Goal: Task Accomplishment & Management: Use online tool/utility

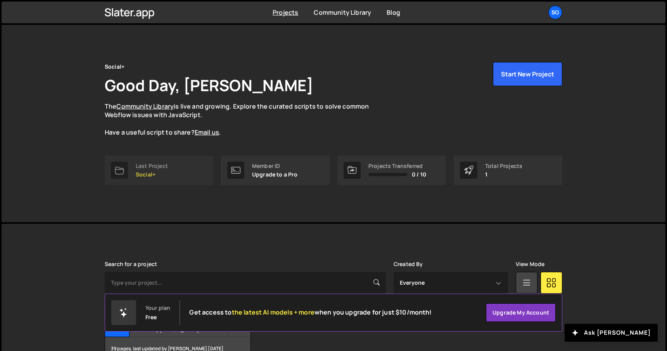
click at [163, 175] on p "Social+" at bounding box center [152, 174] width 32 height 6
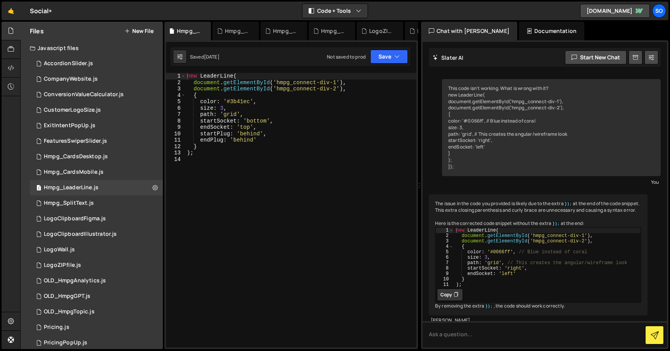
click at [134, 32] on button "New File" at bounding box center [138, 31] width 29 height 6
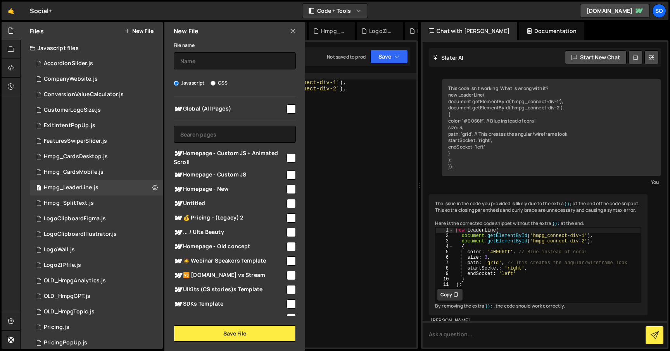
click at [290, 175] on input "checkbox" at bounding box center [290, 174] width 9 height 9
checkbox input "true"
click at [194, 61] on input "text" at bounding box center [235, 60] width 122 height 17
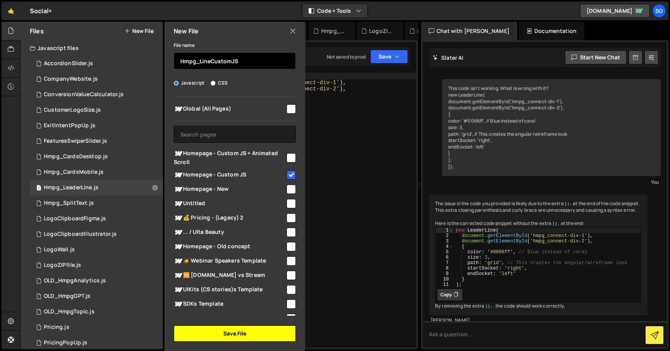
type input "Hmpg_LineCustomJS"
click at [230, 333] on button "Save File" at bounding box center [235, 333] width 122 height 16
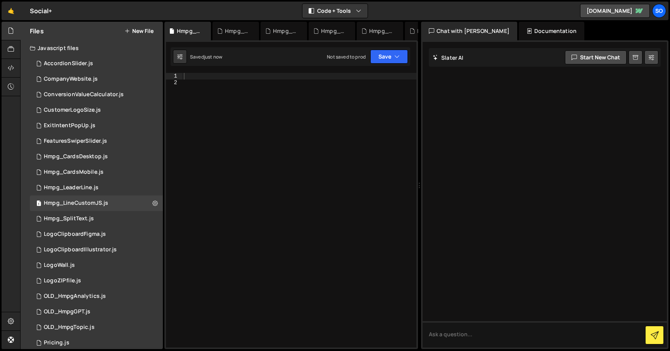
click at [317, 100] on div at bounding box center [299, 216] width 234 height 287
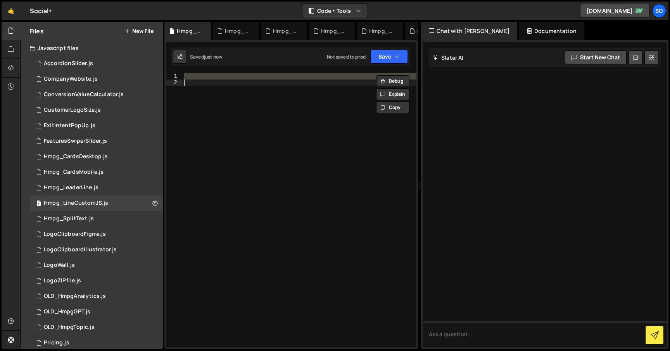
paste textarea "</script>"
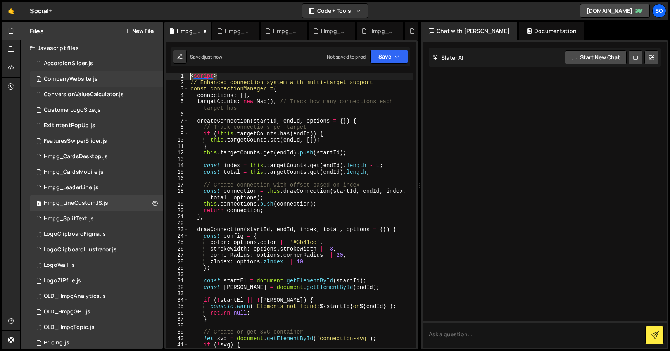
drag, startPoint x: 225, startPoint y: 76, endPoint x: 155, endPoint y: 72, distance: 69.8
click at [155, 72] on div "Files New File Javascript files 2 AccordionSlider.js 0 1 CompanyWebsite.js 0 1 …" at bounding box center [344, 185] width 649 height 327
type textarea "<script>"
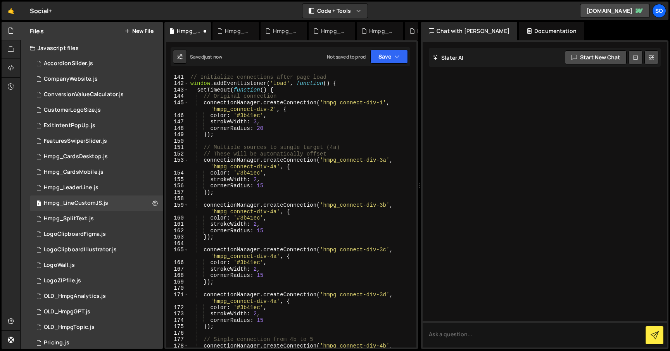
scroll to position [1138, 0]
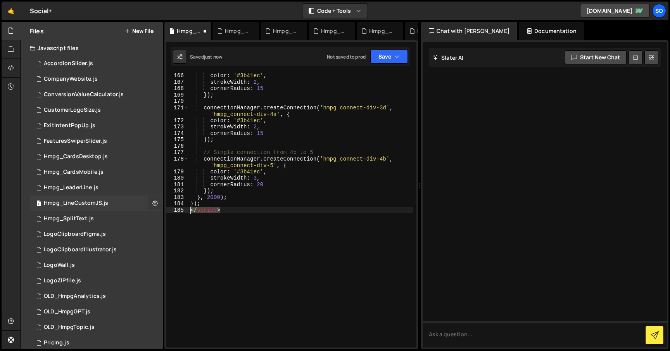
drag, startPoint x: 192, startPoint y: 209, endPoint x: 154, endPoint y: 209, distance: 38.4
click at [154, 209] on div "Files New File Javascript files 2 AccordionSlider.js 0 1 CompanyWebsite.js 0 1 …" at bounding box center [344, 185] width 649 height 327
type textarea "</script>"
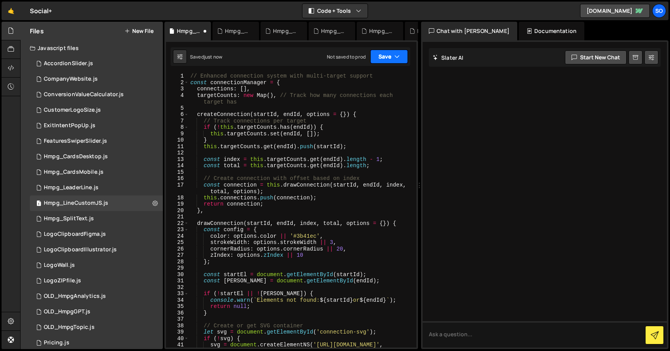
scroll to position [0, 0]
click at [395, 56] on icon "button" at bounding box center [396, 57] width 5 height 8
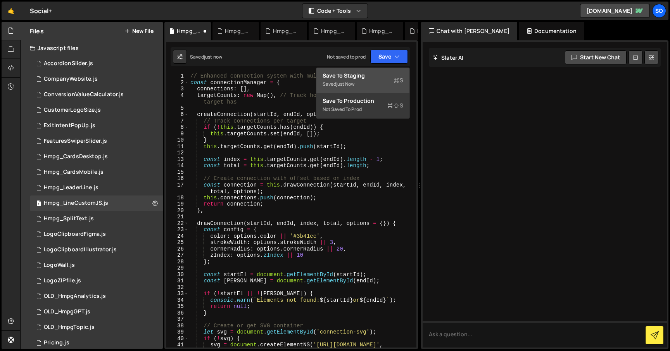
click at [367, 81] on div "Saved just now" at bounding box center [362, 83] width 81 height 9
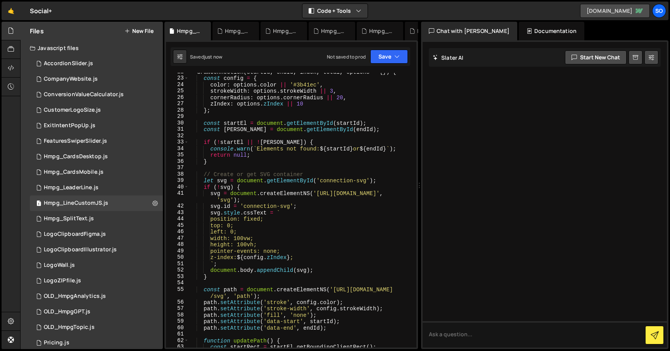
scroll to position [151, 0]
click at [293, 186] on div "drawConnection ( startId , endId , index , total , options = { }) { const confi…" at bounding box center [301, 212] width 224 height 287
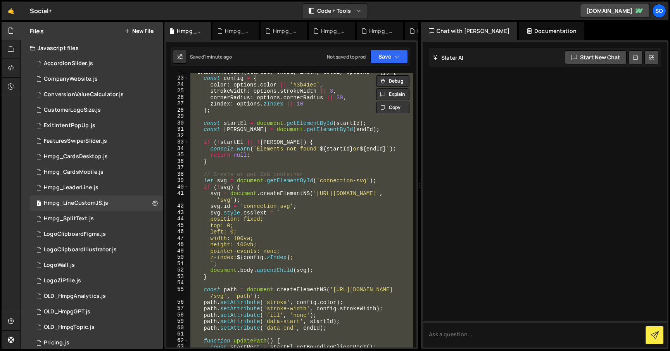
paste textarea
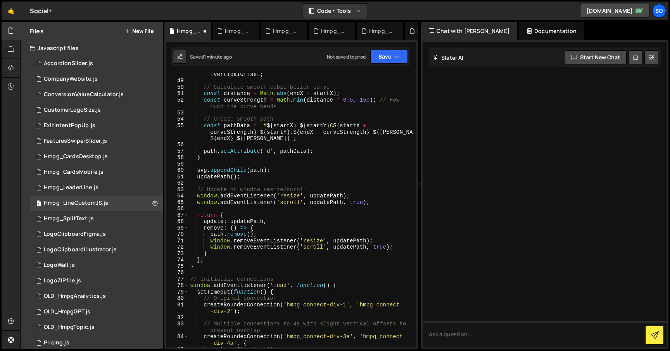
scroll to position [608, 0]
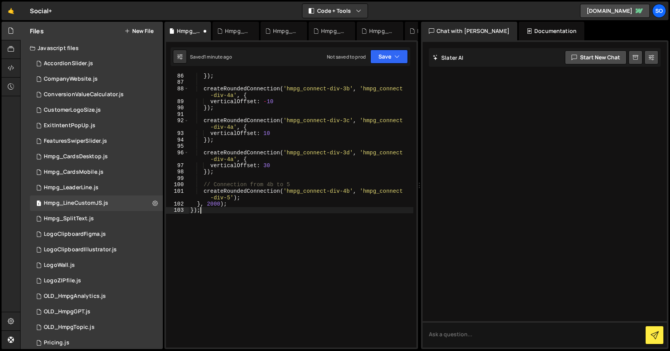
click at [386, 64] on div "Saved 1 minute ago Not saved to prod Upgrade to Edit Save Save to Staging S Sav…" at bounding box center [290, 56] width 239 height 19
click at [336, 175] on div "}) ; createRoundedConnection ( 'hmpg_connect-div-3b' , 'hmpg_connect -div-4a' ,…" at bounding box center [301, 215] width 224 height 287
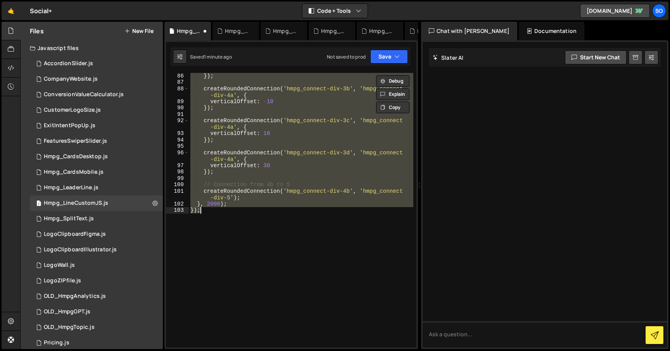
paste textarea
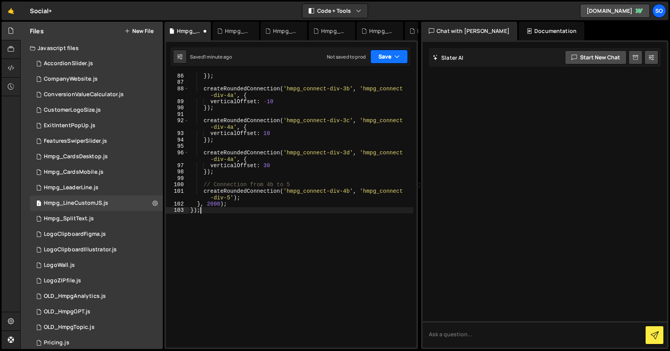
click at [394, 55] on icon "button" at bounding box center [396, 57] width 5 height 8
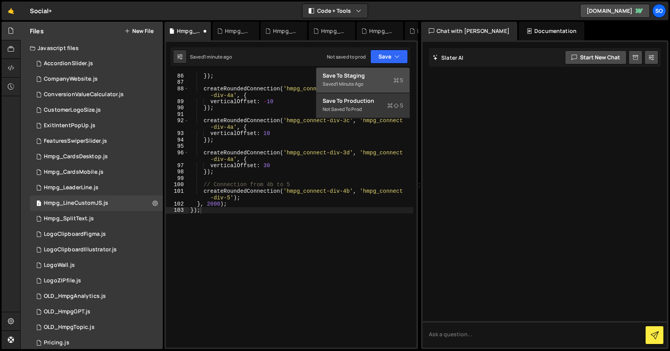
click at [373, 75] on div "Save to Staging S" at bounding box center [362, 76] width 81 height 8
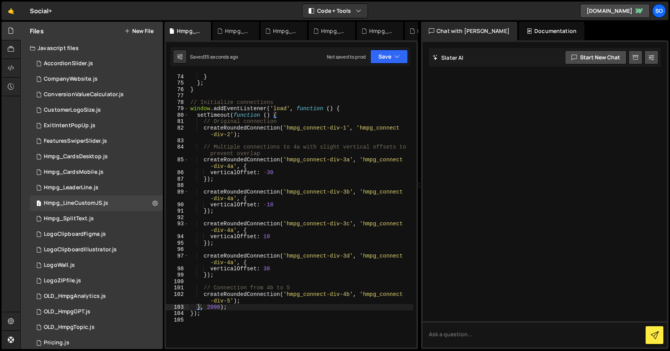
scroll to position [614, 0]
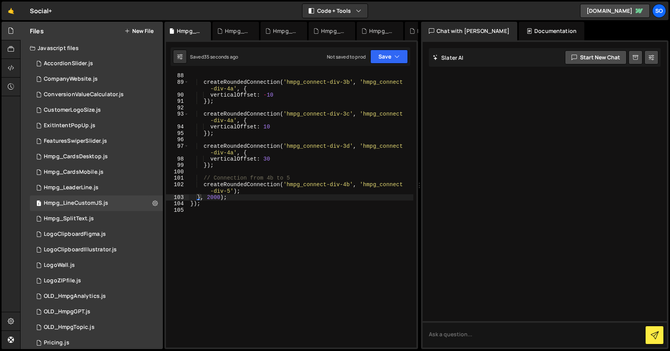
click at [243, 122] on div "createRoundedConnection ( 'hmpg_connect-div-3b' , 'hmpg_connect -div-4a' , { ve…" at bounding box center [301, 215] width 224 height 287
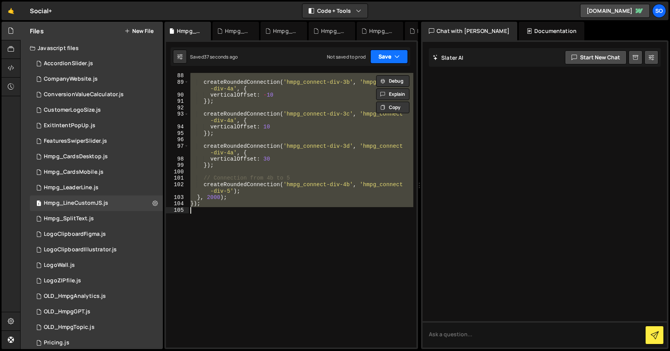
click at [390, 63] on button "Save" at bounding box center [389, 57] width 38 height 14
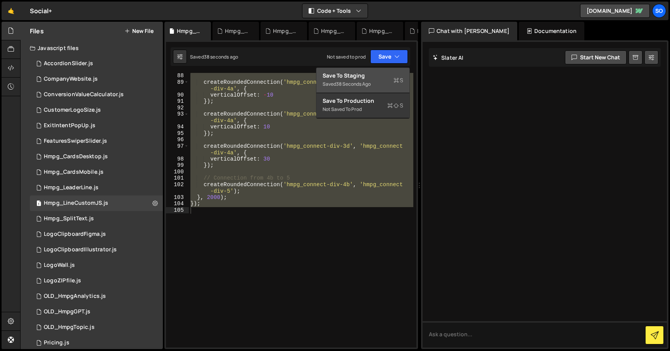
click at [377, 78] on div "Save to Staging S" at bounding box center [362, 76] width 81 height 8
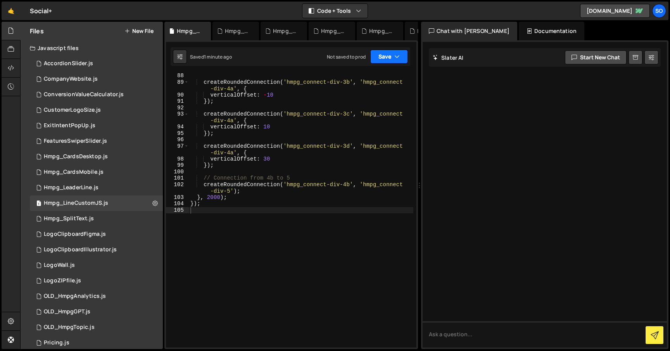
click at [393, 60] on button "Save" at bounding box center [389, 57] width 38 height 14
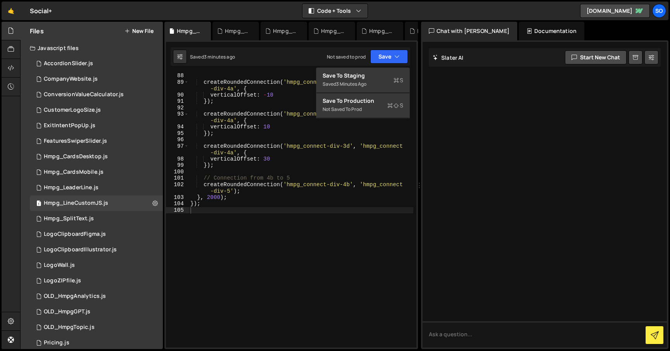
click at [262, 123] on div "createRoundedConnection ( 'hmpg_connect-div-3b' , 'hmpg_connect -div-4a' , { ve…" at bounding box center [301, 215] width 224 height 287
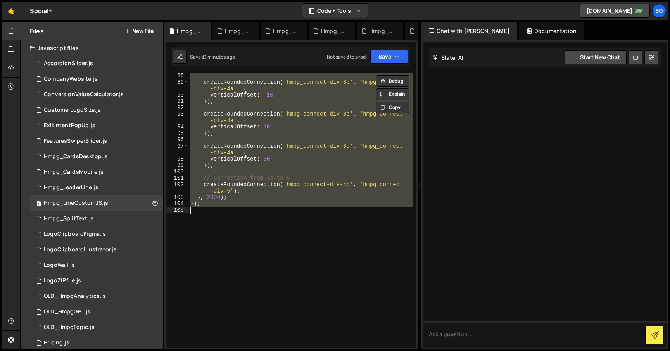
paste textarea
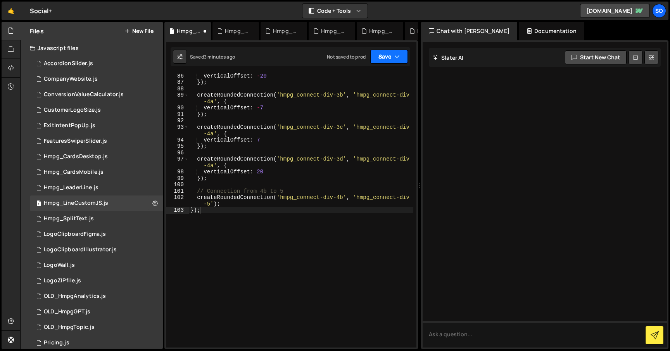
click at [387, 56] on button "Save" at bounding box center [389, 57] width 38 height 14
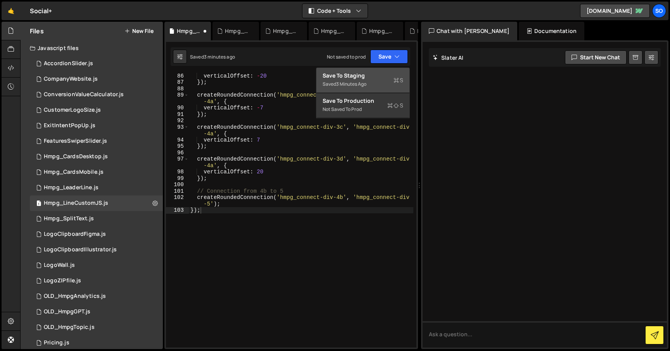
click at [364, 80] on div "Saved 3 minutes ago" at bounding box center [362, 83] width 81 height 9
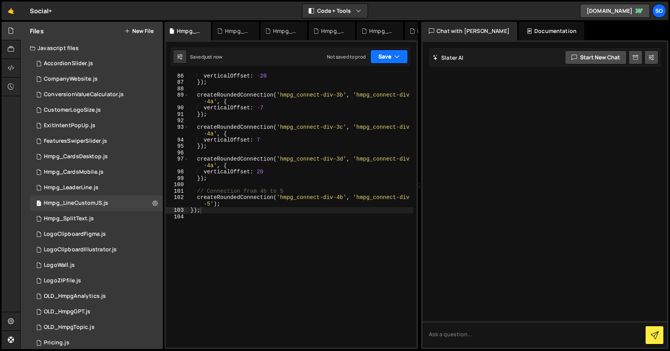
click at [393, 57] on button "Save" at bounding box center [389, 57] width 38 height 14
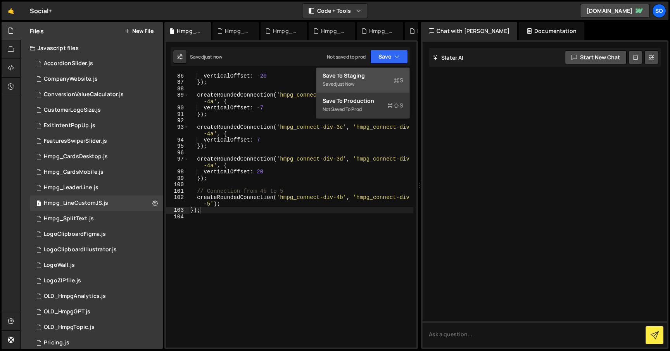
click at [365, 78] on div "Save to Staging S" at bounding box center [362, 76] width 81 height 8
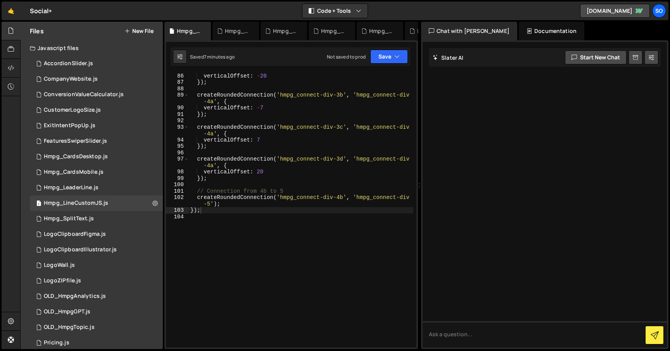
click at [299, 136] on div "verticalOffset : - 20 }) ; createRoundedConnection ( 'hmpg_connect-div-3b' , 'h…" at bounding box center [301, 215] width 224 height 287
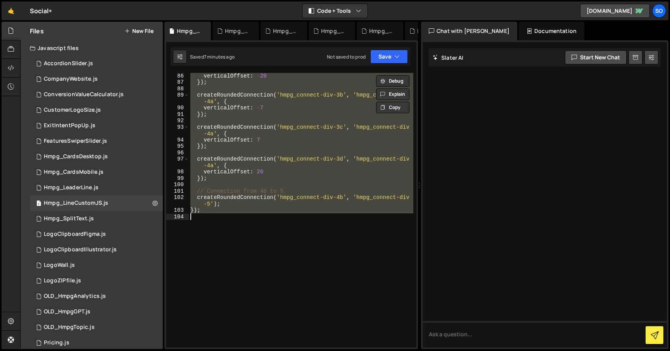
paste textarea
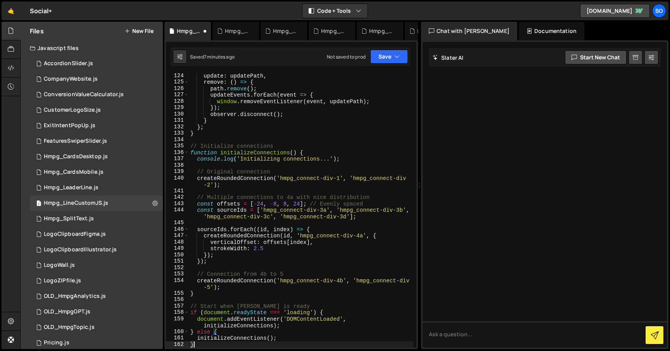
click at [393, 48] on div "Saved 7 minutes ago Not saved to prod Upgrade to Edit Save Save to Staging S Sa…" at bounding box center [290, 56] width 239 height 19
click at [392, 56] on button "Save" at bounding box center [389, 57] width 38 height 14
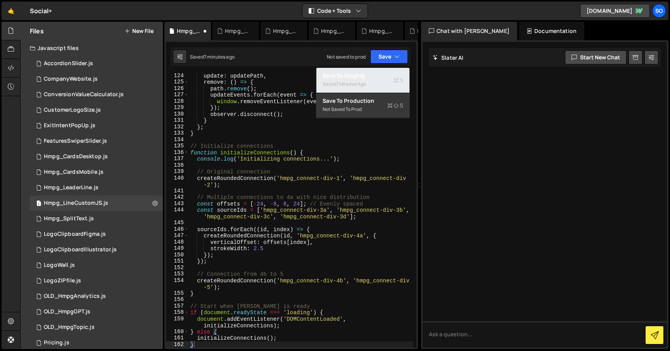
click at [359, 77] on div "Save to Staging S" at bounding box center [362, 76] width 81 height 8
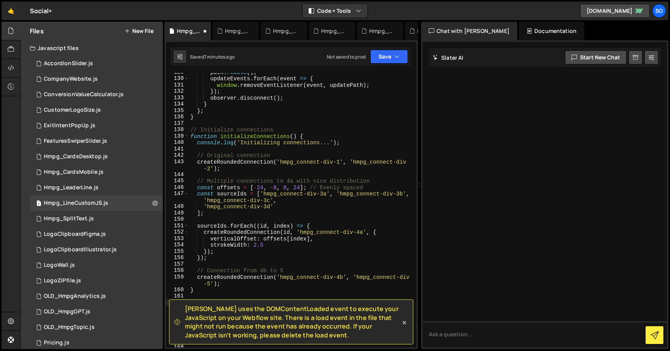
scroll to position [964, 0]
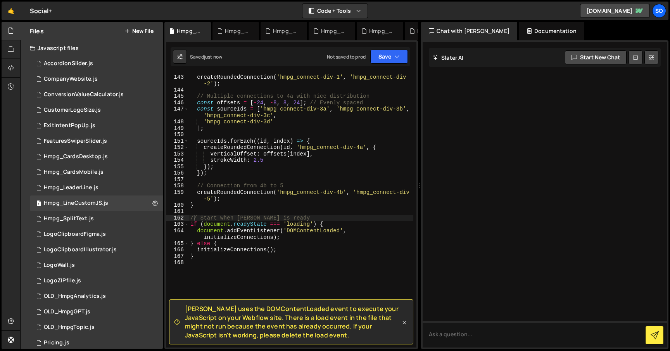
click at [404, 320] on icon at bounding box center [404, 323] width 8 height 8
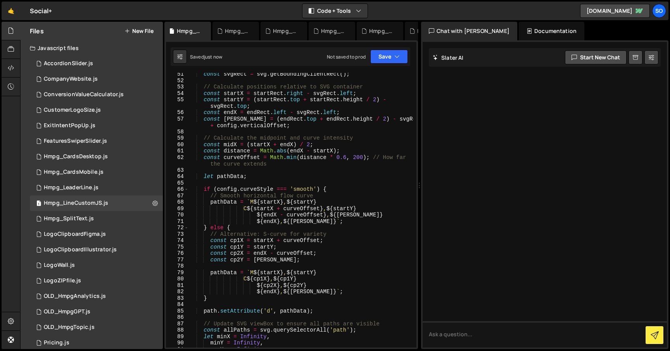
scroll to position [0, 0]
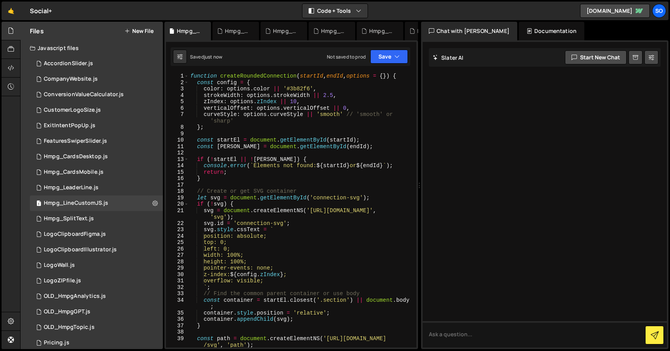
click at [265, 125] on div "function createRoundedConnection ( startId , endId , options = { }) { const con…" at bounding box center [301, 216] width 224 height 287
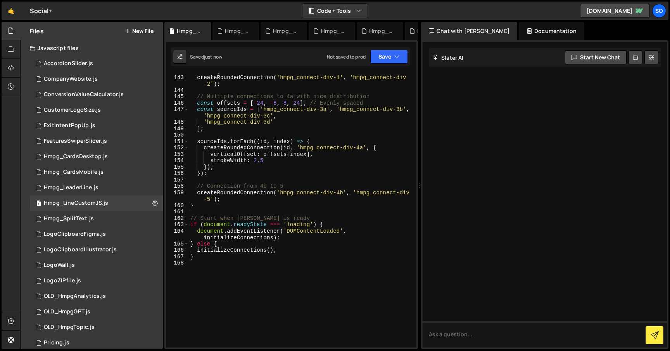
scroll to position [1017, 0]
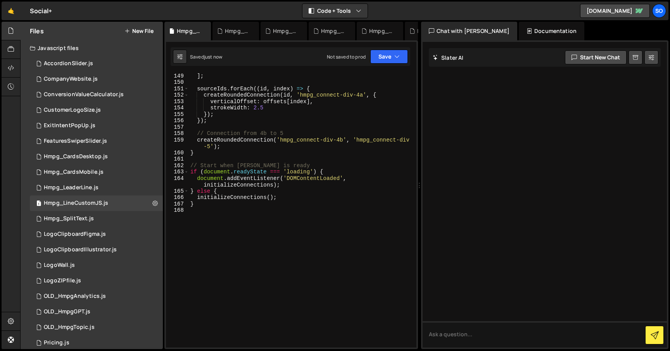
click at [288, 193] on div "] ; sourceIds . forEach (( id , index ) => { createRoundedConnection ( id , 'hm…" at bounding box center [301, 215] width 224 height 287
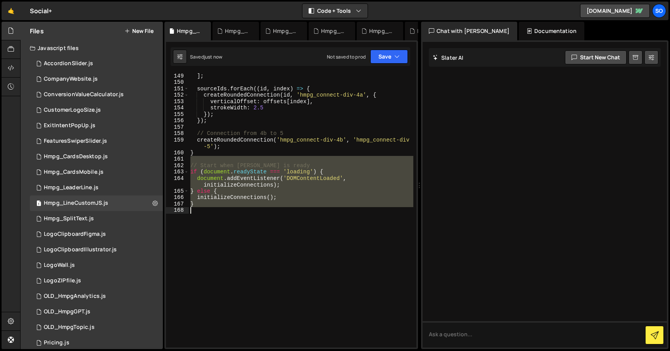
drag, startPoint x: 202, startPoint y: 211, endPoint x: 203, endPoint y: 223, distance: 12.1
click at [203, 223] on div "] ; sourceIds . forEach (( id , index ) => { createRoundedConnection ( id , 'hm…" at bounding box center [301, 215] width 224 height 287
type textarea "}"
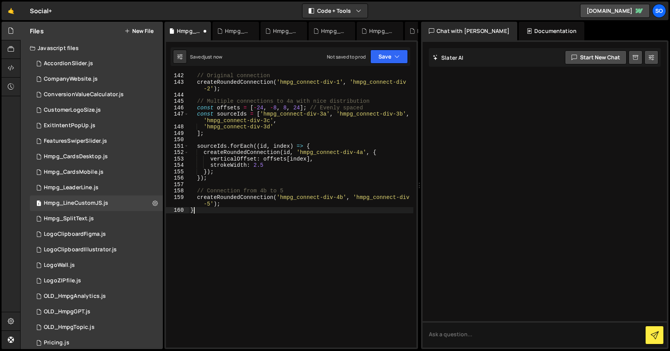
scroll to position [959, 0]
type textarea "createRoundedConnection('hmpg_connect-div-4b', 'hmpg_connect-div-5'); }"
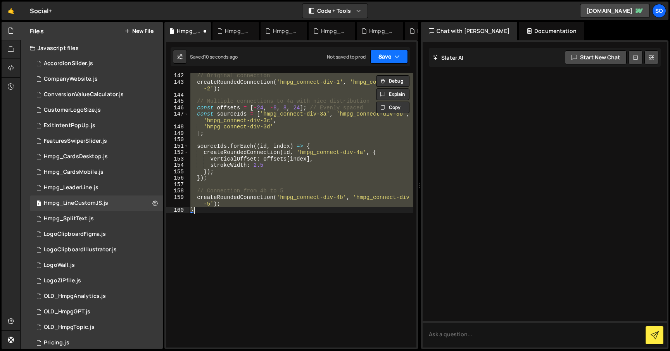
click at [384, 57] on button "Save" at bounding box center [389, 57] width 38 height 14
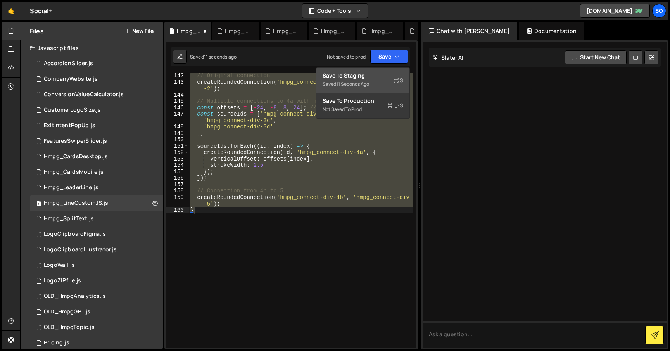
click at [375, 72] on div "Save to Staging S" at bounding box center [362, 76] width 81 height 8
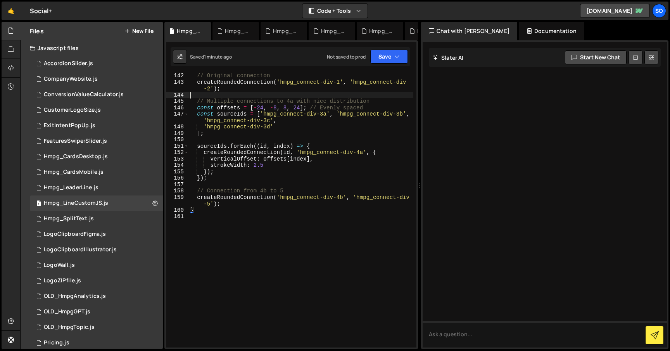
click at [354, 95] on div "// Original connection createRoundedConnection ( 'hmpg_connect-div-1' , 'hmpg_c…" at bounding box center [301, 215] width 224 height 287
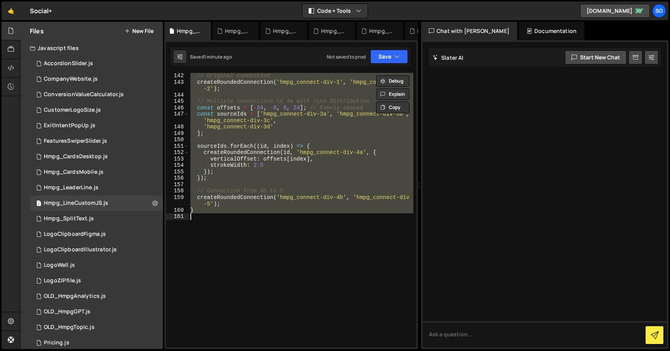
paste textarea "createRoundedConnection('hmpg_connect-div-4b', 'hmpg_connect-div-5');"
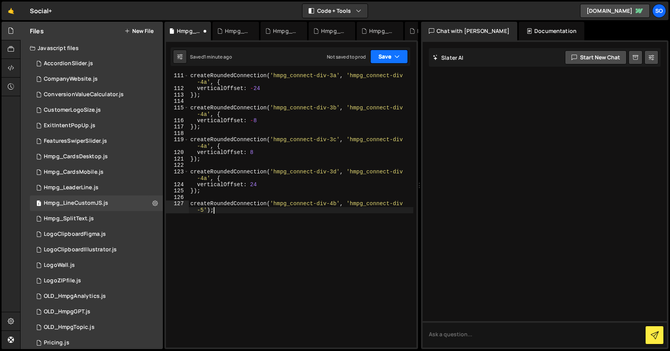
click at [396, 55] on icon "button" at bounding box center [396, 57] width 5 height 8
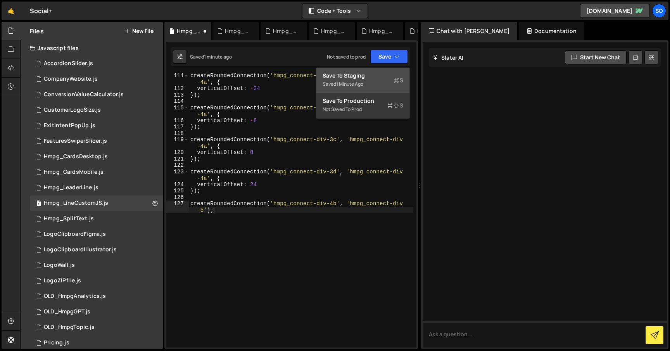
click at [363, 78] on div "Save to Staging S" at bounding box center [362, 76] width 81 height 8
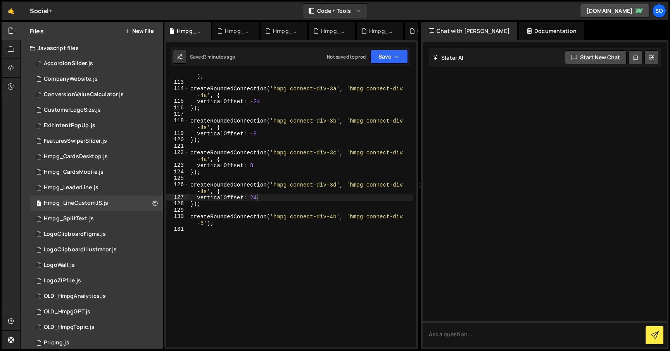
click at [340, 154] on div "createRoundedConnection ( 'hmpg_connect-div-1' , 'hmpg_connect-div-2' ) ; creat…" at bounding box center [301, 213] width 224 height 294
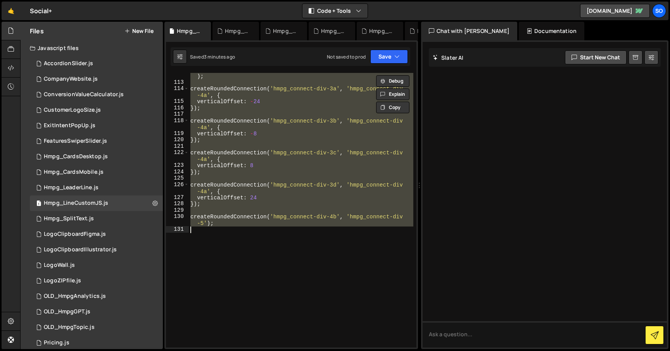
paste textarea "});"
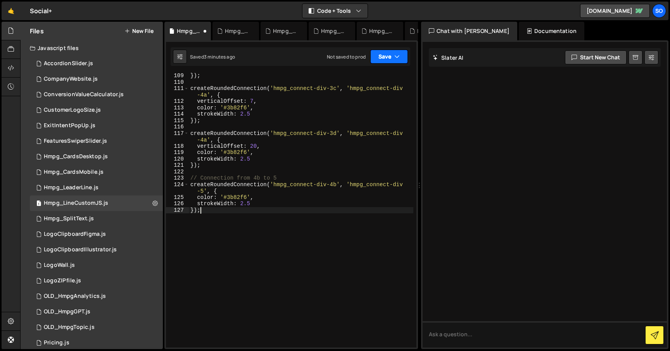
click at [400, 52] on button "Save" at bounding box center [389, 57] width 38 height 14
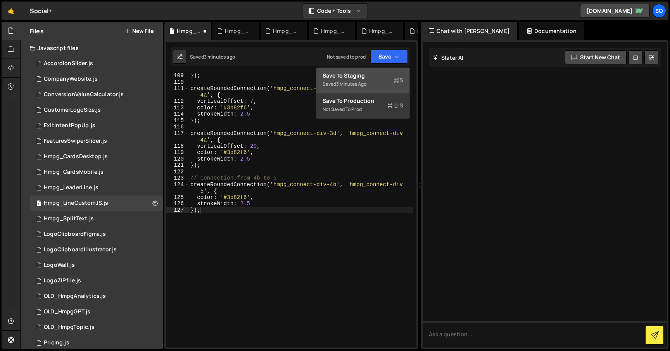
click at [378, 76] on div "Save to Staging S" at bounding box center [362, 76] width 81 height 8
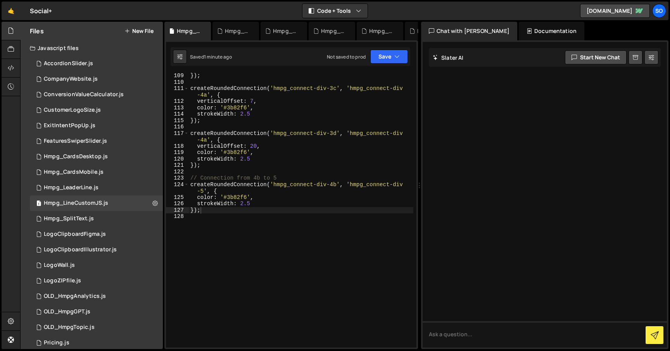
click at [264, 144] on div "}) ; createRoundedConnection ( 'hmpg_connect-div-3c' , 'hmpg_connect-div -4a' ,…" at bounding box center [301, 215] width 224 height 287
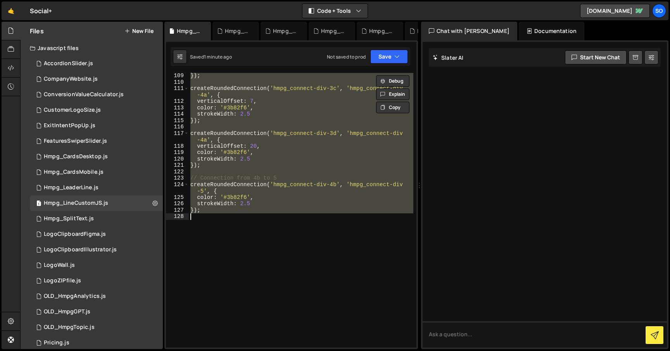
paste textarea
type textarea "});"
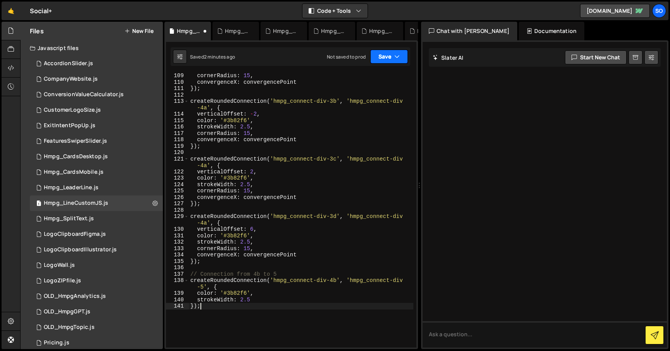
scroll to position [755, 0]
click at [391, 55] on button "Save" at bounding box center [389, 57] width 38 height 14
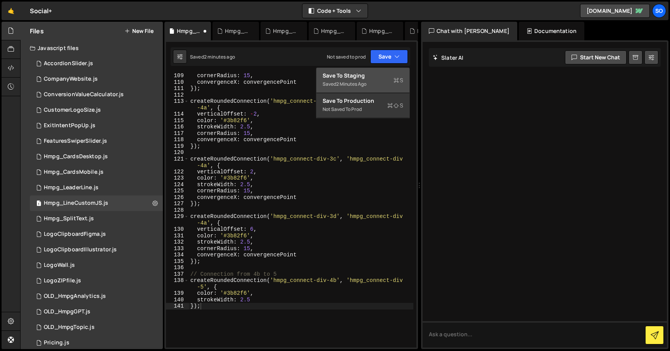
click at [362, 80] on div "Saved 2 minutes ago" at bounding box center [362, 83] width 81 height 9
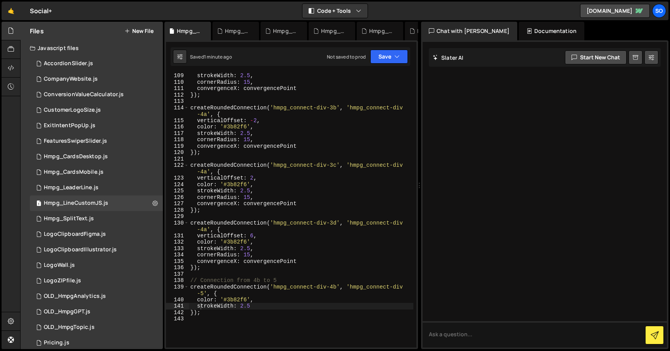
click at [290, 160] on div "strokeWidth : 2.5 , cornerRadius : 15 , convergenceX : convergencePoint }) ; cr…" at bounding box center [301, 215] width 224 height 287
paste textarea
type textarea "});"
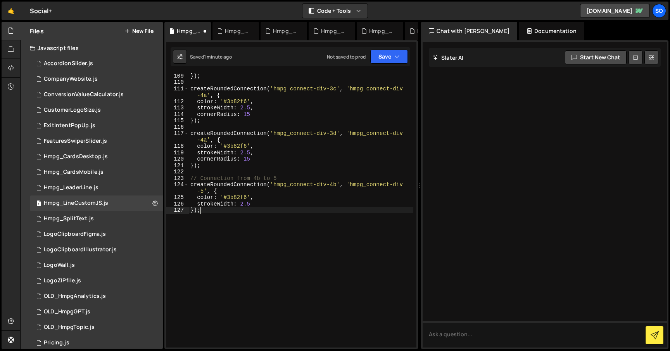
scroll to position [761, 0]
click at [381, 53] on button "Save" at bounding box center [389, 57] width 38 height 14
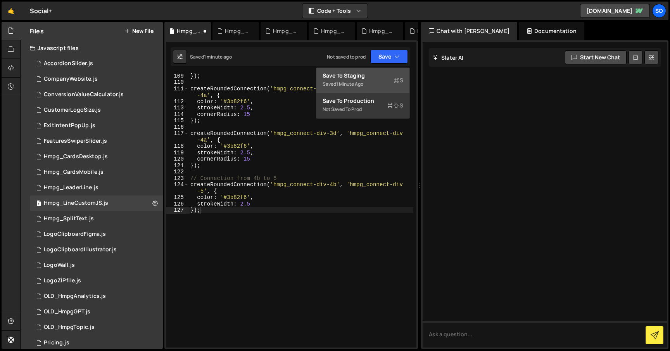
click at [359, 80] on div "Saved 1 minute ago" at bounding box center [362, 83] width 81 height 9
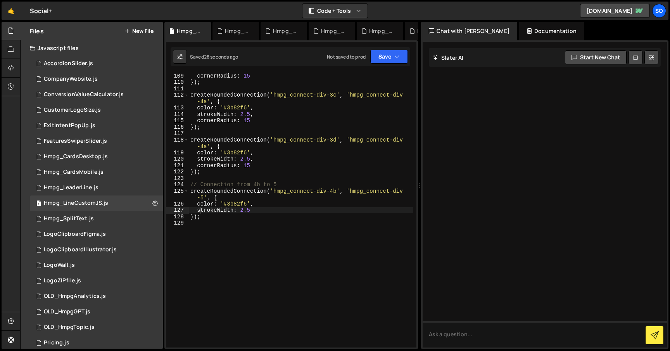
click at [295, 133] on div "cornerRadius : 15 }) ; createRoundedConnection ( 'hmpg_connect-div-3c' , 'hmpg_…" at bounding box center [301, 215] width 224 height 287
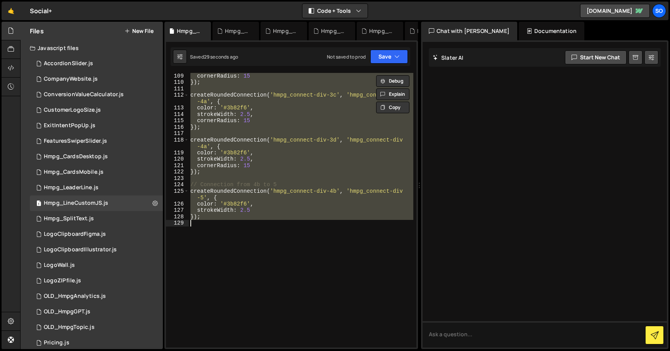
paste textarea "createRoundedConnection('hmpg_connect-div-4b', 'hmpg_connect-div-5');"
type textarea "createRoundedConnection('hmpg_connect-div-4b', 'hmpg_connect-div-5');"
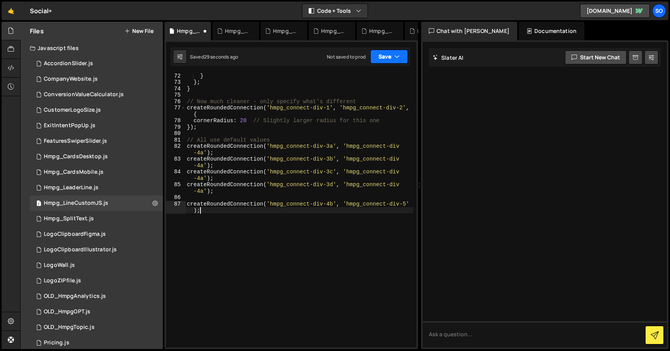
click at [388, 53] on button "Save" at bounding box center [389, 57] width 38 height 14
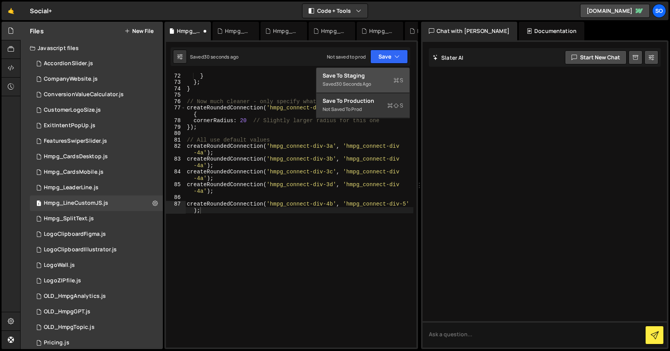
click at [350, 81] on div "30 seconds ago" at bounding box center [353, 84] width 35 height 7
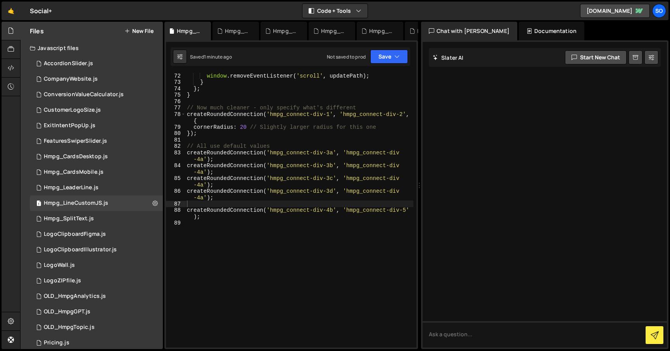
click at [319, 138] on div "window . removeEventListener ( 'scroll' , updatePath ) ; } } ; } // Now much cl…" at bounding box center [299, 215] width 228 height 287
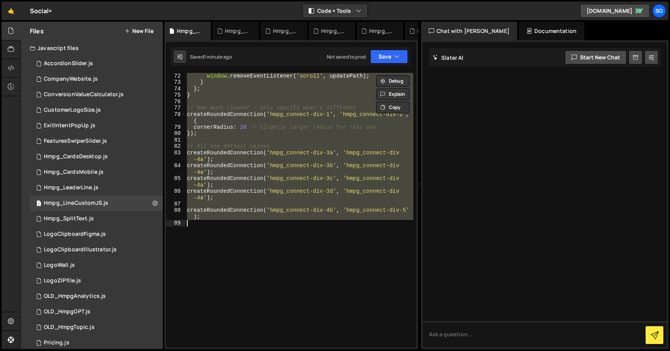
paste textarea
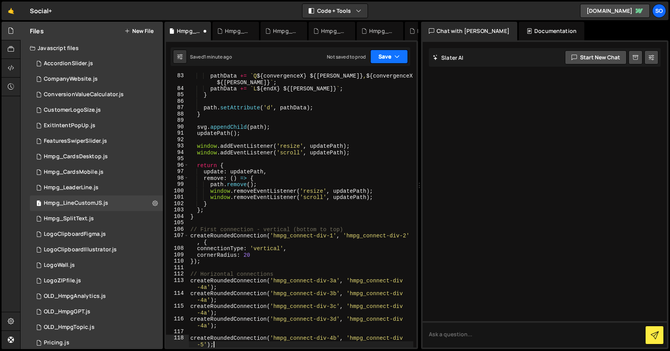
click at [382, 55] on button "Save" at bounding box center [389, 57] width 38 height 14
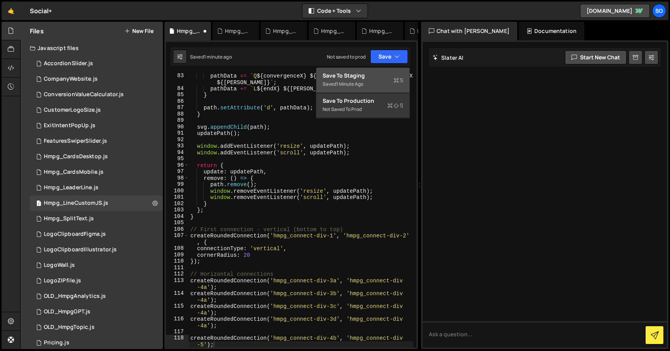
click at [357, 81] on div "1 minute ago" at bounding box center [349, 84] width 27 height 7
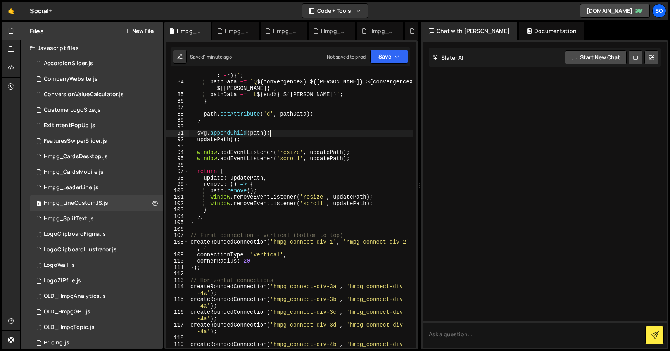
click at [303, 131] on div "pathData += ` L ${ convergenceX } ${ endY - ( endY > startY ? r : - r ) } ` ; p…" at bounding box center [301, 216] width 224 height 300
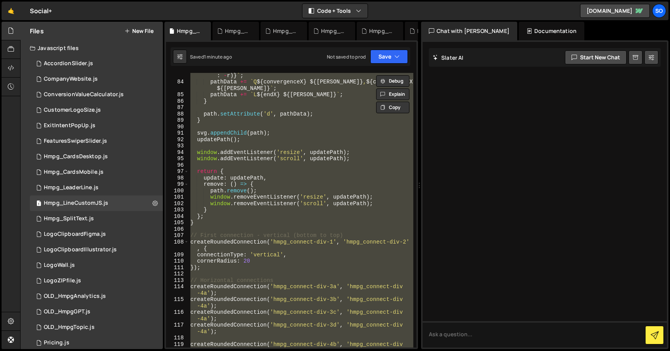
paste textarea
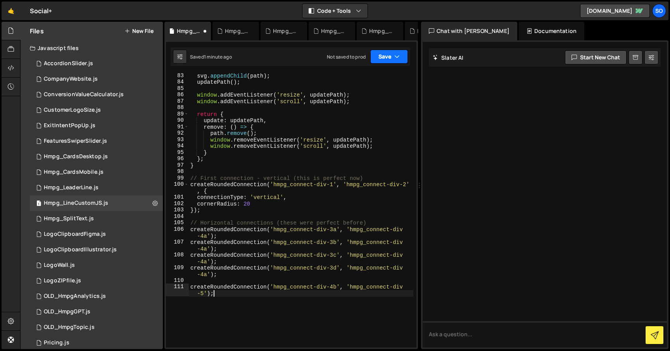
click at [391, 60] on button "Save" at bounding box center [389, 57] width 38 height 14
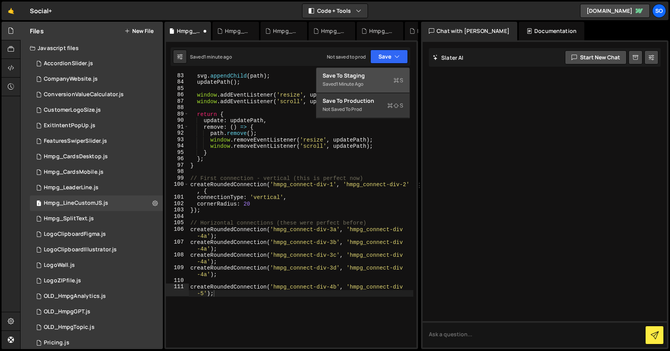
click at [366, 83] on div "Saved 1 minute ago" at bounding box center [362, 83] width 81 height 9
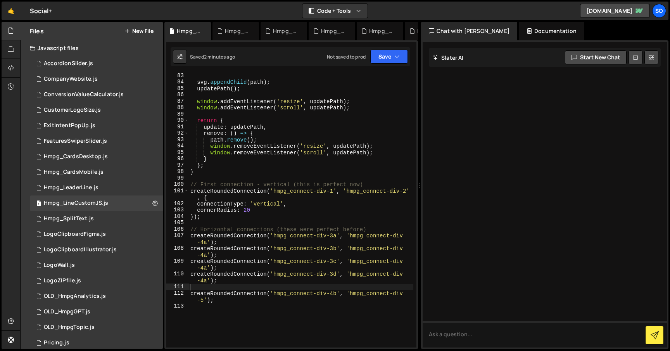
click at [313, 169] on div "svg . appendChild ( path ) ; updatePath ( ) ; window . addEventListener ( 'resi…" at bounding box center [301, 215] width 224 height 287
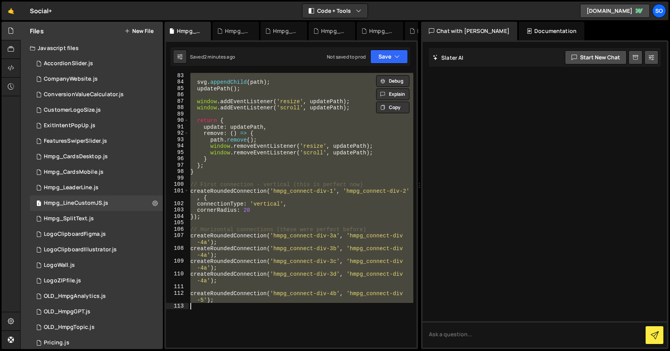
paste textarea "});"
type textarea "});"
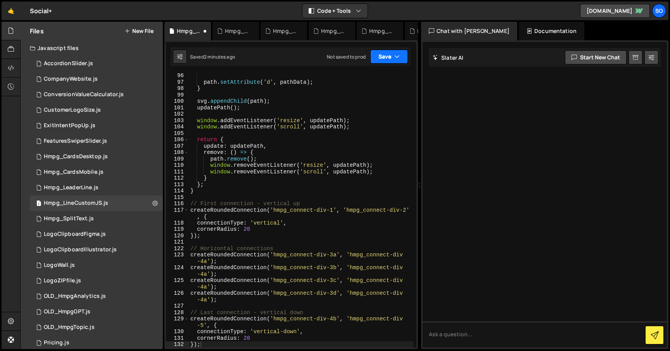
click at [384, 58] on button "Save" at bounding box center [389, 57] width 38 height 14
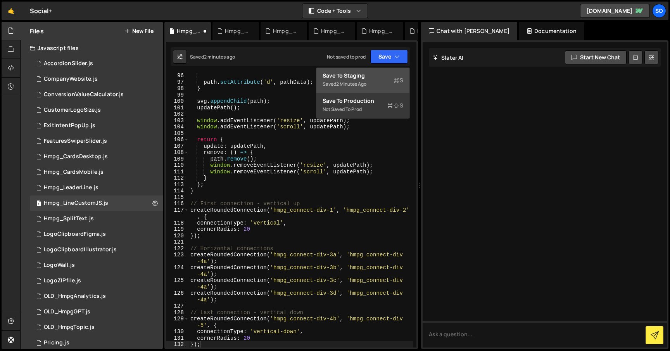
click at [366, 75] on div "Save to Staging S" at bounding box center [362, 76] width 81 height 8
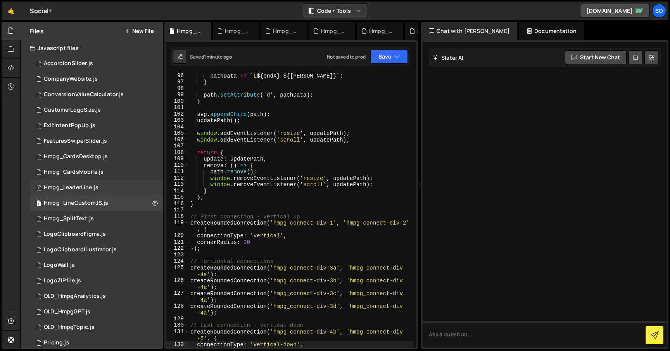
click at [96, 184] on div "Hmpg_LeaderLine.js" at bounding box center [71, 187] width 55 height 7
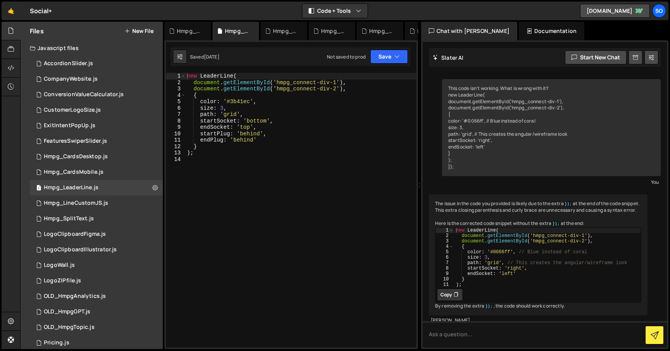
scroll to position [32, 0]
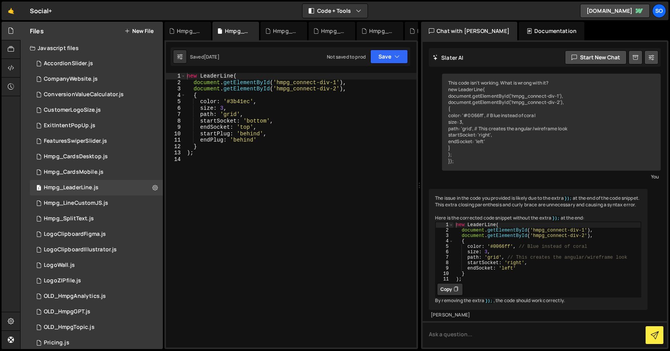
click at [237, 116] on div "new LeaderLine ( document . getElementById ( 'hmpg_connect-div-1' ) , document …" at bounding box center [300, 216] width 231 height 287
type textarea ");"
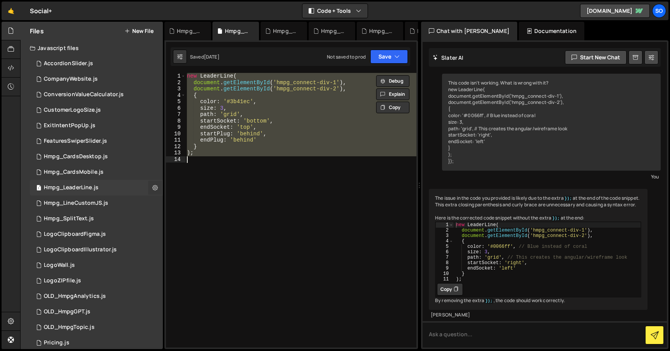
click at [148, 191] on button at bounding box center [155, 188] width 14 height 14
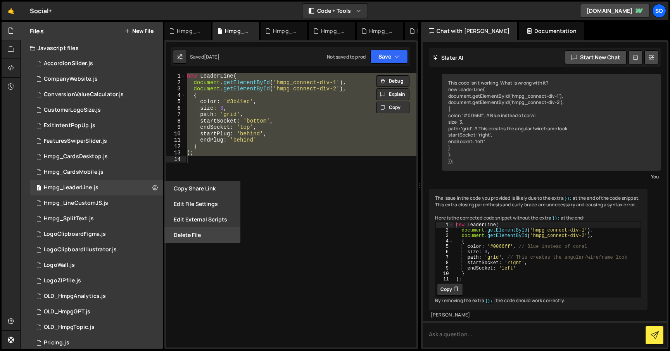
click at [196, 232] on button "Delete File" at bounding box center [202, 235] width 76 height 16
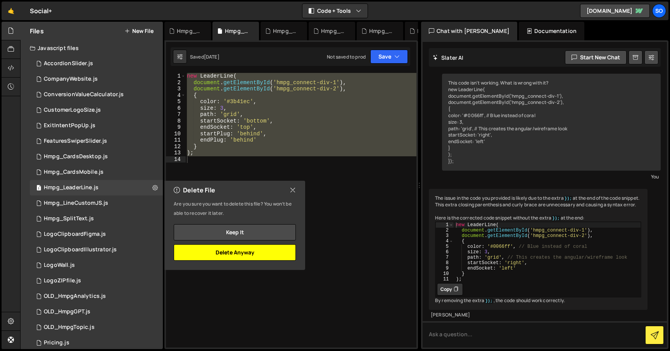
click at [243, 251] on button "Delete Anyway" at bounding box center [235, 252] width 122 height 16
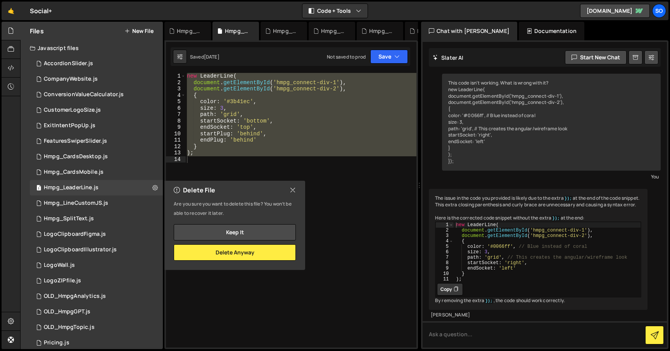
scroll to position [0, 0]
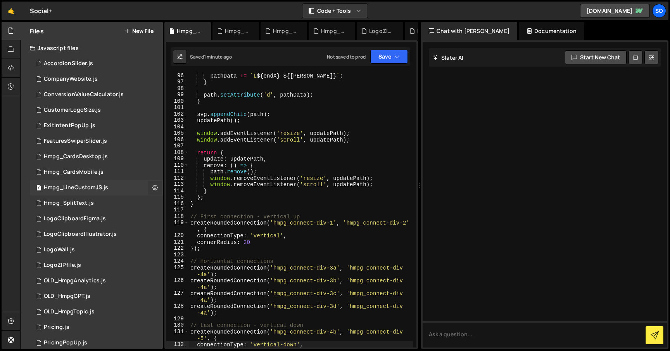
click at [152, 187] on icon at bounding box center [154, 187] width 5 height 7
type input "Hmpg_LineCustomJS"
radio input "true"
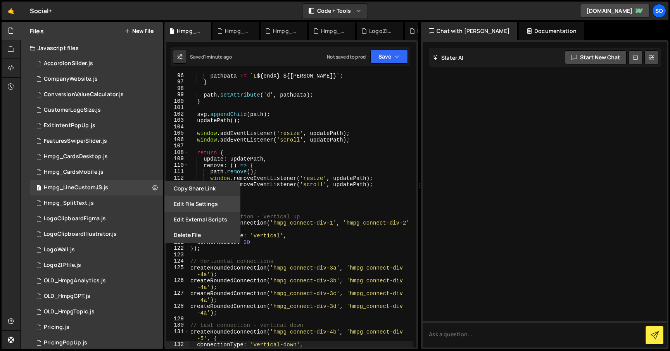
click at [195, 205] on button "Edit File Settings" at bounding box center [202, 204] width 76 height 16
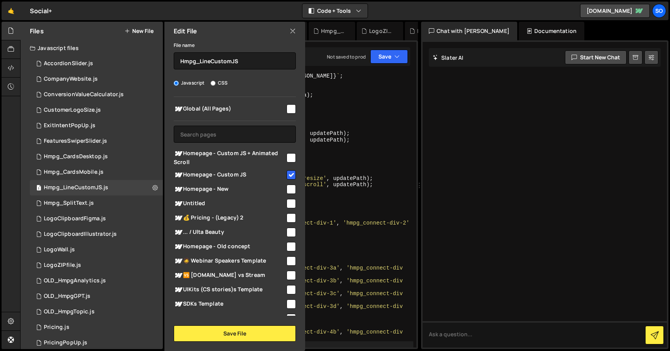
click at [288, 173] on input "checkbox" at bounding box center [290, 174] width 9 height 9
checkbox input "false"
click at [289, 191] on input "checkbox" at bounding box center [290, 188] width 9 height 9
checkbox input "true"
click at [243, 329] on button "Save File" at bounding box center [235, 333] width 122 height 16
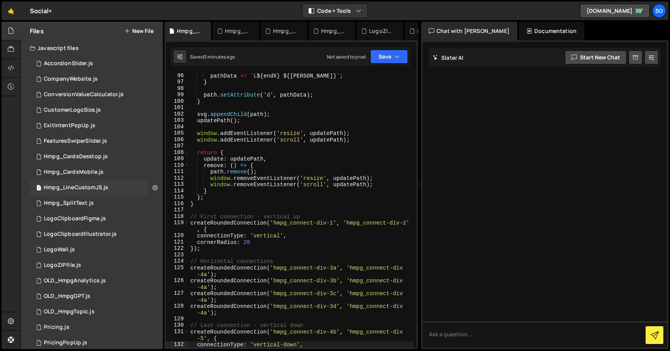
click at [152, 187] on icon at bounding box center [154, 187] width 5 height 7
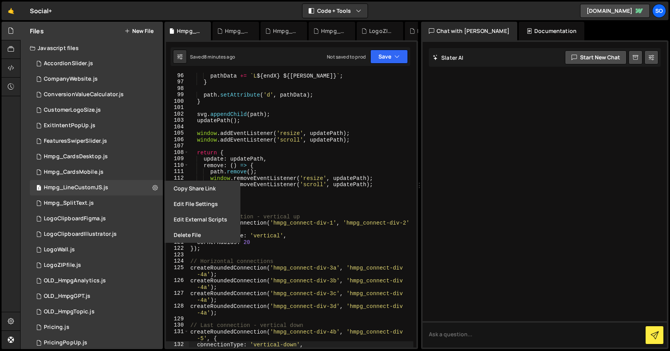
click at [362, 124] on div "pathData += ` L ${ endX } ${ endY } ` ; } path . setAttribute ( 'd' , pathData …" at bounding box center [301, 215] width 224 height 287
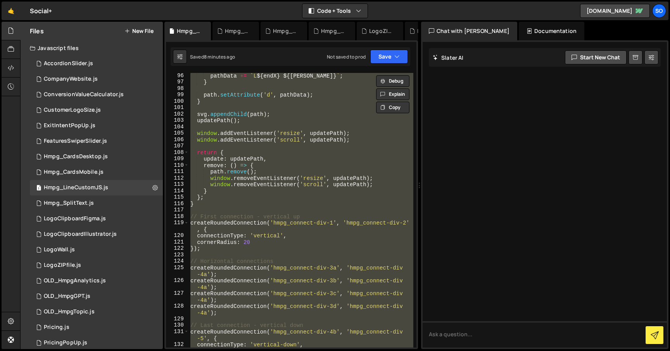
paste textarea
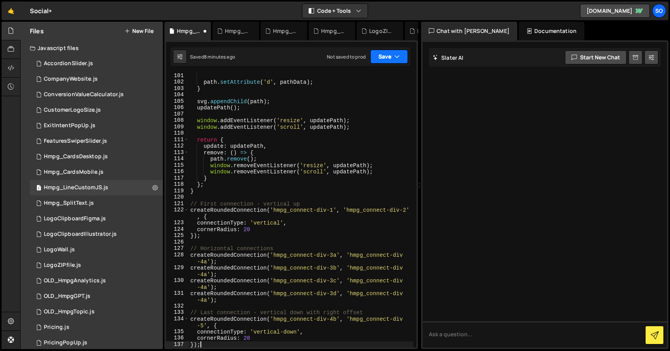
click at [396, 57] on icon "button" at bounding box center [396, 57] width 5 height 8
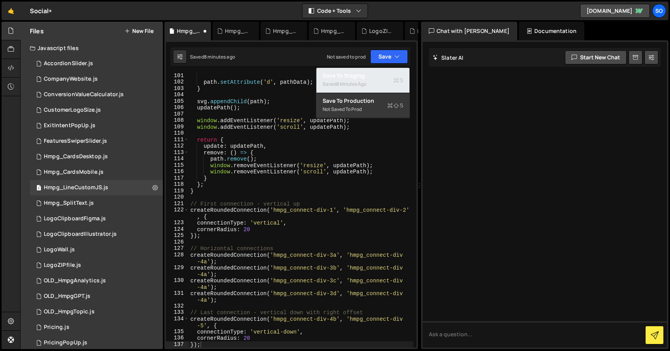
click at [366, 77] on div "Save to Staging S" at bounding box center [362, 76] width 81 height 8
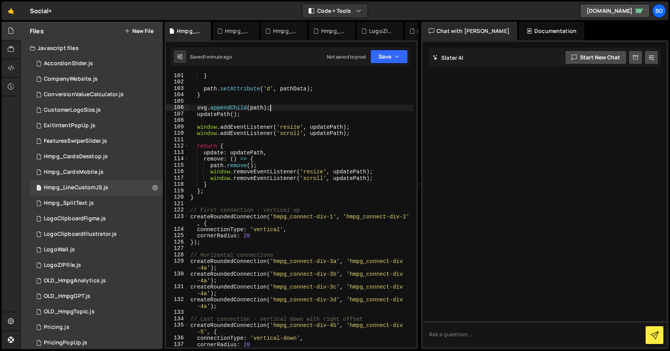
click at [382, 109] on div "} path . setAttribute ( 'd' , pathData ) ; } svg . appendChild ( path ) ; updat…" at bounding box center [301, 215] width 224 height 287
paste textarea "fset = startX + 100"
type textarea "svg.appendChild(path);"
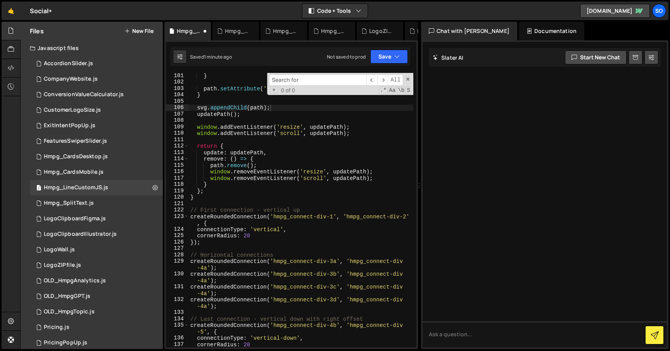
click at [326, 79] on input at bounding box center [317, 79] width 97 height 11
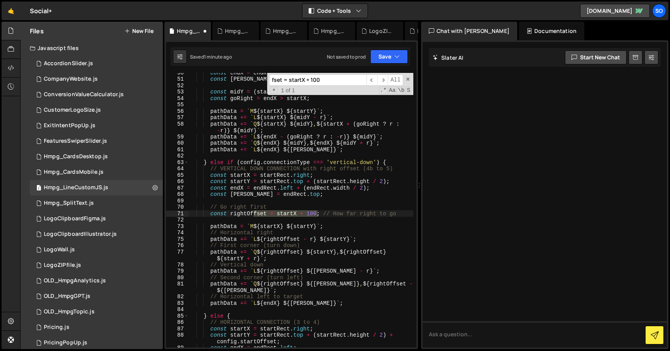
scroll to position [329, 0]
type input "fset = startX + 100"
click at [307, 213] on div "const endX = endRect . left + ( endRect . width / 2 ) ; const endY = endRect . …" at bounding box center [301, 210] width 224 height 274
drag, startPoint x: 316, startPoint y: 212, endPoint x: 308, endPoint y: 212, distance: 8.6
click at [308, 212] on div "const endX = endRect . left + ( endRect . width / 2 ) ; const endY = endRect . …" at bounding box center [301, 212] width 224 height 287
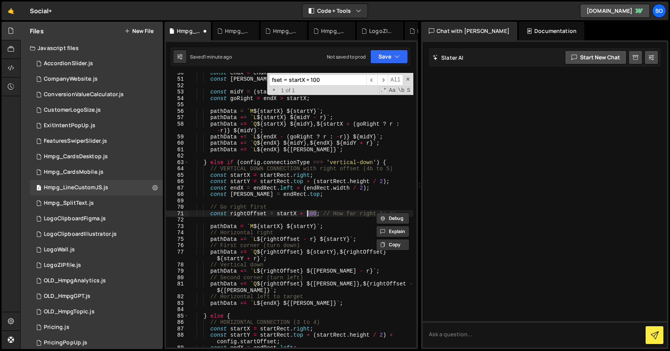
scroll to position [0, 9]
click at [396, 60] on icon "button" at bounding box center [396, 57] width 5 height 8
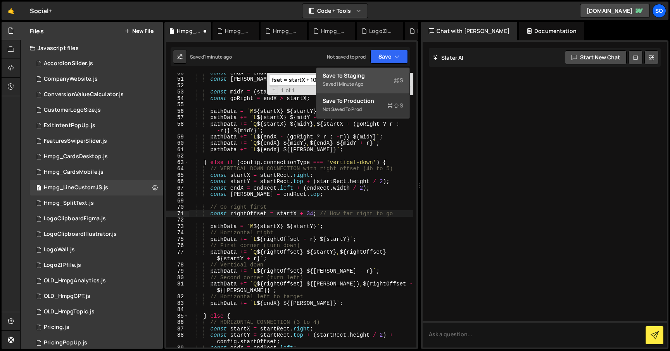
click at [374, 74] on div "Save to Staging S" at bounding box center [362, 76] width 81 height 8
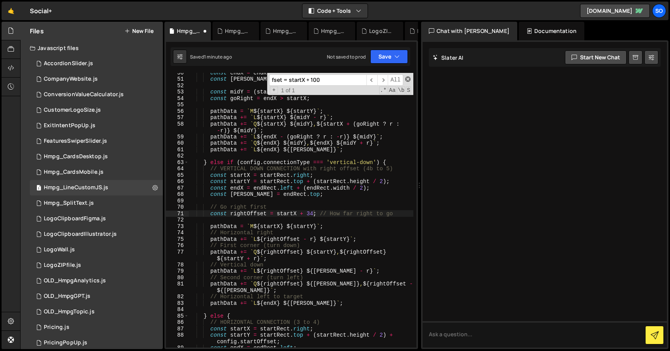
click at [409, 79] on span at bounding box center [407, 78] width 5 height 5
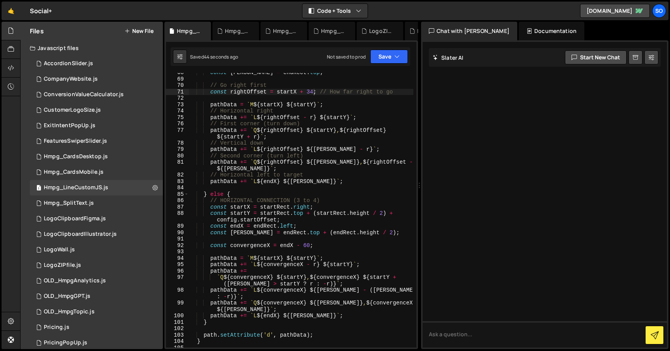
scroll to position [451, 0]
click at [341, 103] on div "const endY = endRect . top ; // Go right first const rightOffset = startX + 34 …" at bounding box center [301, 212] width 224 height 287
type textarea "pathData = `M ${startX} ${startY}`;"
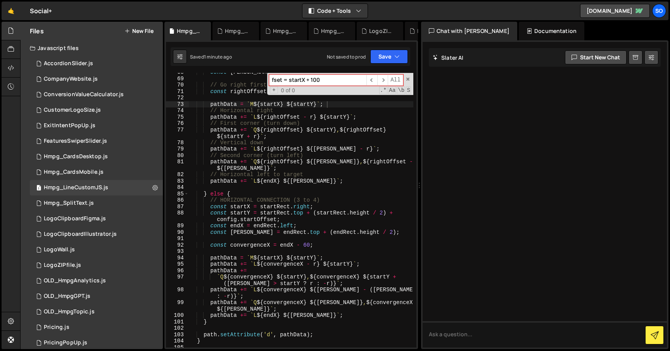
paste input "nst convergenceX = endX - 6"
type input "nst convergenceX = endX - 60"
click at [307, 243] on div "const endY = endRect . top ; // Go right first const rightOffset = startX + 34 …" at bounding box center [301, 210] width 224 height 274
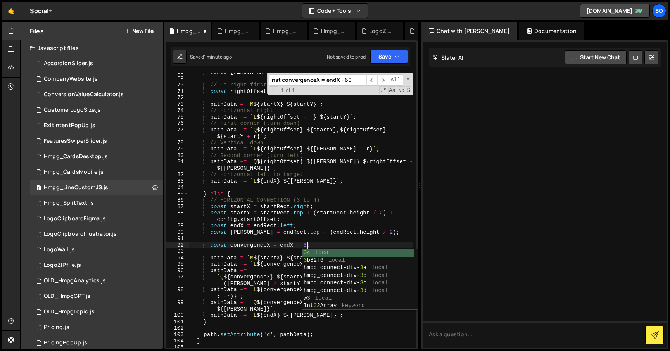
scroll to position [0, 8]
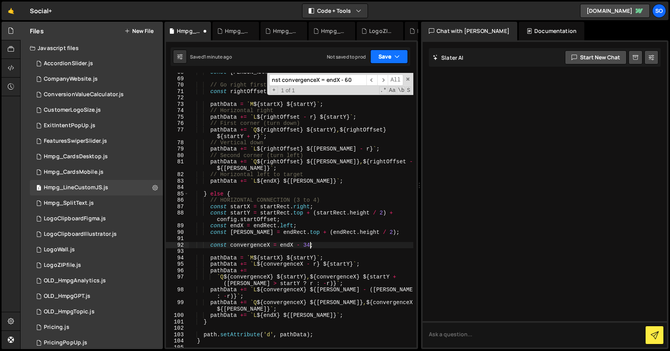
click at [383, 55] on button "Save" at bounding box center [389, 57] width 38 height 14
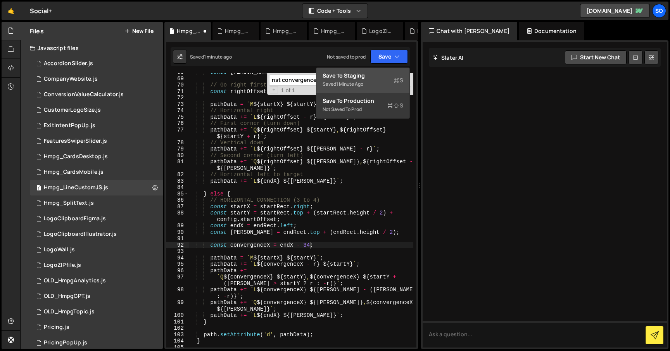
click at [370, 73] on div "Save to Staging S" at bounding box center [362, 76] width 81 height 8
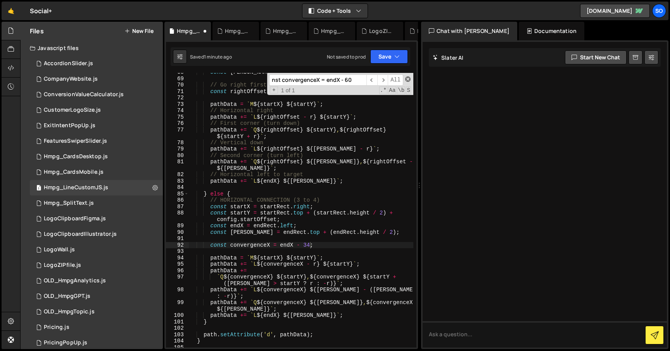
click at [408, 79] on span at bounding box center [407, 78] width 5 height 5
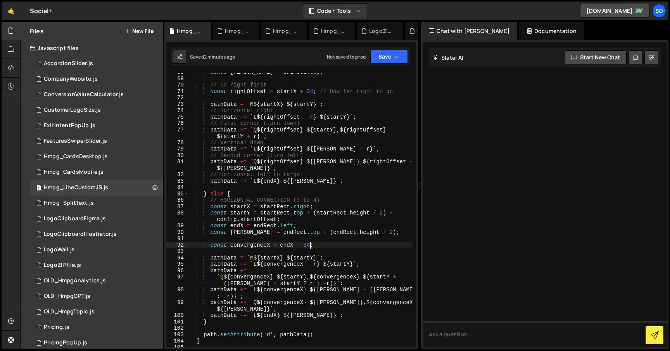
click at [297, 102] on div "const endY = endRect . top ; // Go right first const rightOffset = startX + 34 …" at bounding box center [301, 212] width 224 height 287
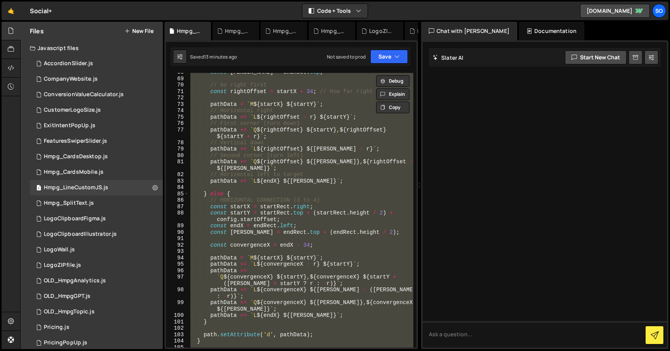
click at [275, 172] on div "const endY = endRect . top ; // Go right first const rightOffset = startX + 34 …" at bounding box center [301, 210] width 224 height 274
paste textarea
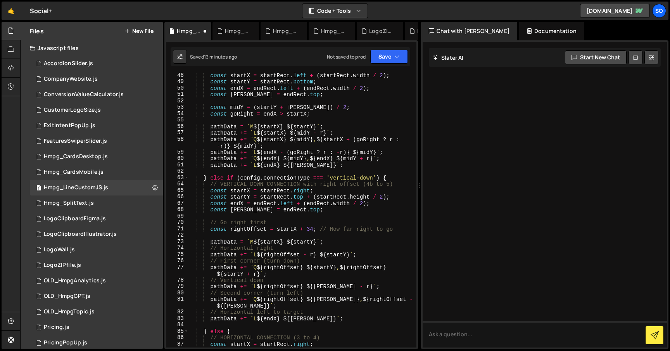
scroll to position [0, 0]
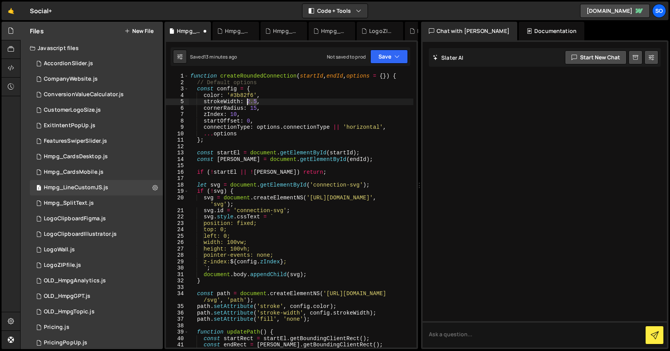
drag, startPoint x: 256, startPoint y: 100, endPoint x: 246, endPoint y: 100, distance: 9.7
click at [246, 100] on div "function createRoundedConnection ( startId , endId , options = { }) { // Defaul…" at bounding box center [301, 216] width 224 height 287
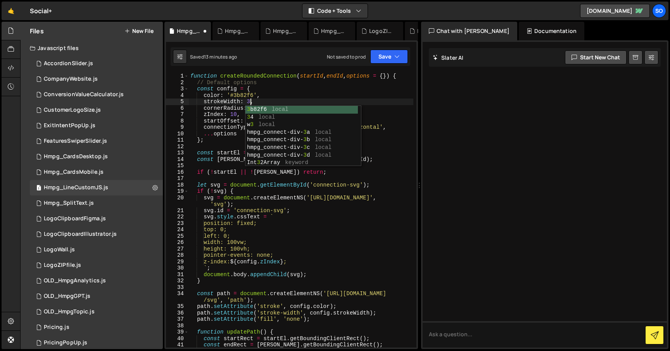
scroll to position [0, 4]
click at [313, 91] on div "function createRoundedConnection ( startId , endId , options = { }) { // Defaul…" at bounding box center [301, 216] width 224 height 287
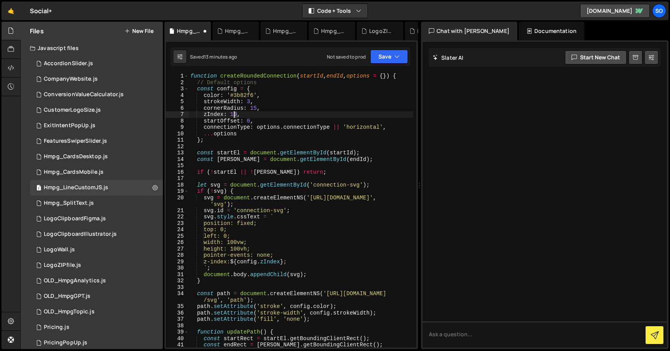
click at [234, 113] on div "function createRoundedConnection ( startId , endId , options = { }) { // Defaul…" at bounding box center [301, 216] width 224 height 287
click at [395, 57] on icon "button" at bounding box center [396, 57] width 5 height 8
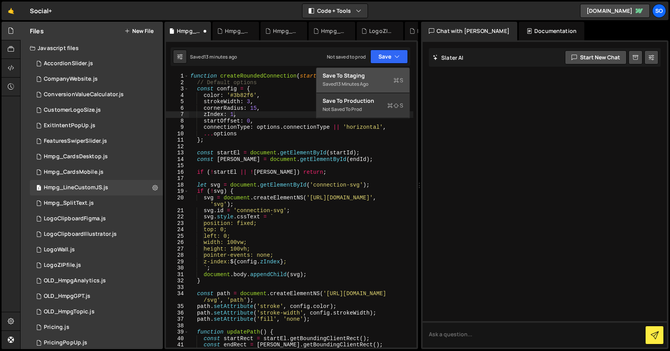
click at [364, 80] on div "Saved 13 minutes ago" at bounding box center [362, 83] width 81 height 9
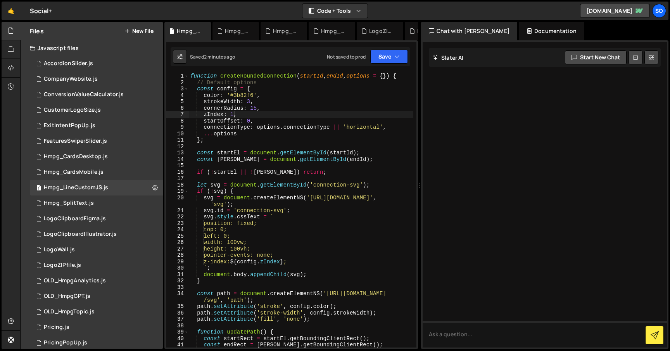
click at [347, 107] on div "function createRoundedConnection ( startId , endId , options = { }) { // Defaul…" at bounding box center [301, 216] width 224 height 287
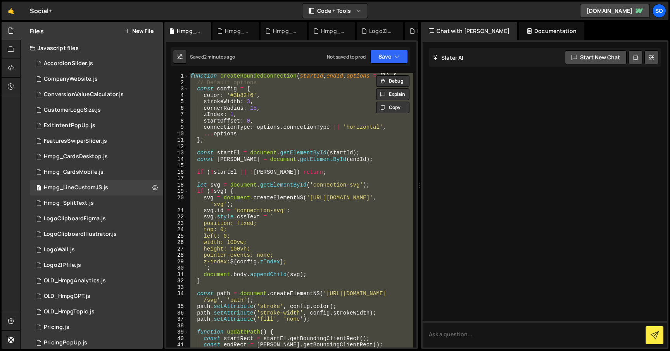
scroll to position [0, 0]
paste textarea
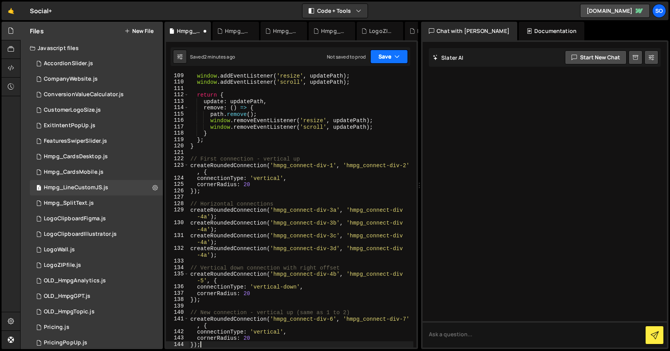
drag, startPoint x: 394, startPoint y: 49, endPoint x: 376, endPoint y: 74, distance: 30.9
click at [394, 50] on button "Save" at bounding box center [389, 57] width 38 height 14
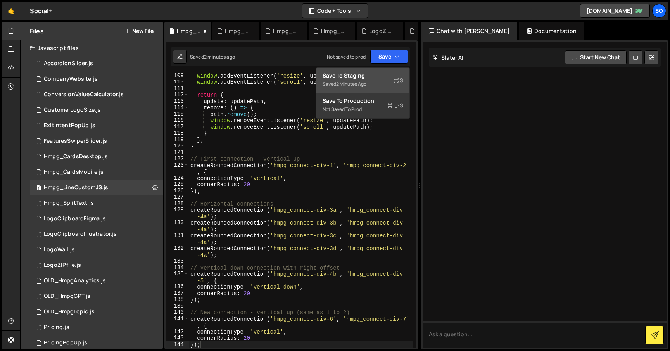
click at [372, 76] on div "Save to Staging S" at bounding box center [362, 76] width 81 height 8
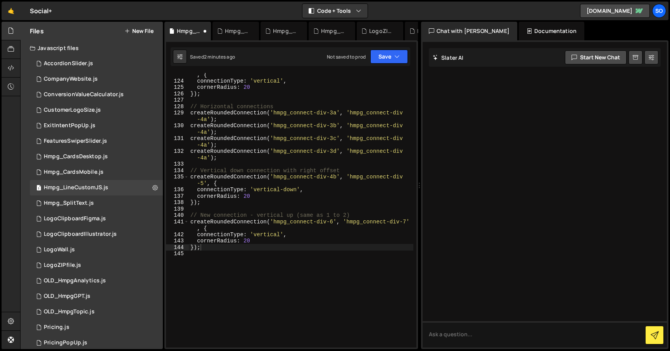
scroll to position [889, 0]
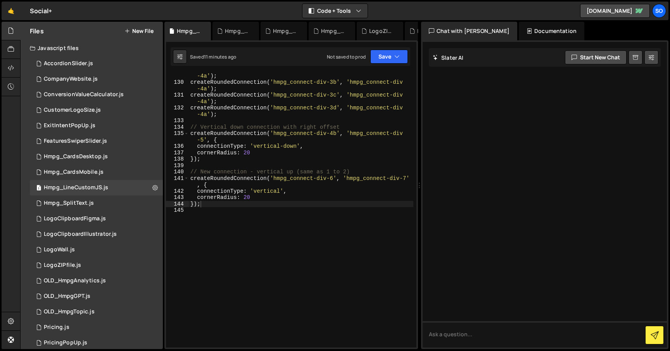
click at [313, 133] on div "createRoundedConnection ( 'hmpg_connect-div-3a' , 'hmpg_connect-div -4a' ) ; cr…" at bounding box center [301, 213] width 224 height 294
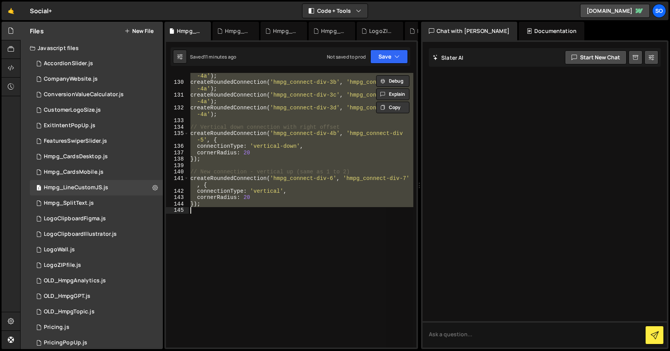
click at [322, 161] on div "createRoundedConnection ( 'hmpg_connect-div-3a' , 'hmpg_connect-div -4a' ) ; cr…" at bounding box center [301, 210] width 224 height 274
type textarea "});"
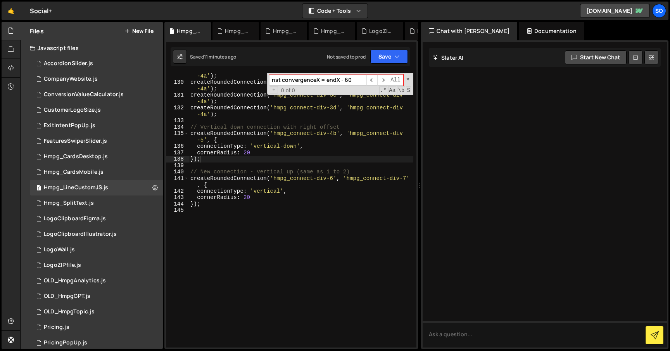
paste input "zIndex:"
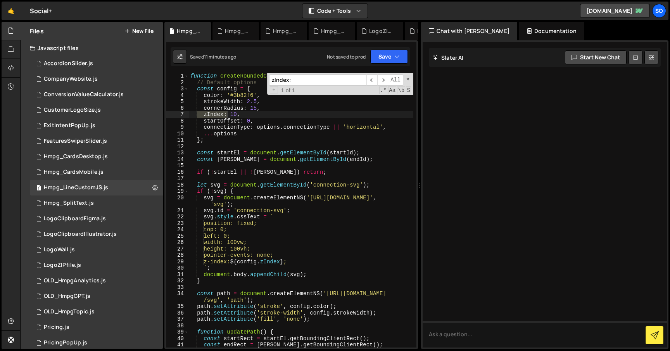
scroll to position [0, 0]
type input "zIndex:"
click at [236, 113] on div "function createRoundedConnection ( startId , endId , options = { }) { // Defaul…" at bounding box center [301, 216] width 224 height 287
click at [384, 79] on span "​" at bounding box center [382, 79] width 11 height 11
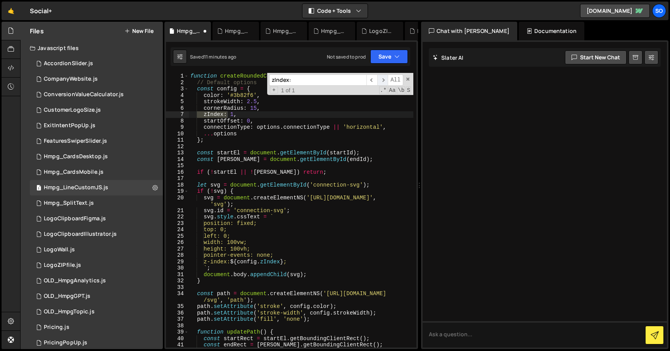
click at [384, 79] on span "​" at bounding box center [382, 79] width 11 height 11
click at [410, 77] on div "zIndex: ​ ​ All Replace All + 1 of 1 .* Aa \b S" at bounding box center [340, 84] width 146 height 22
click at [408, 77] on span at bounding box center [407, 78] width 5 height 5
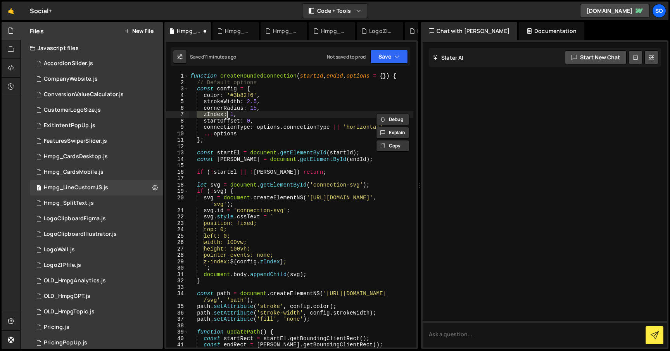
click at [342, 93] on div "function createRoundedConnection ( startId , endId , options = { }) { // Defaul…" at bounding box center [301, 216] width 224 height 287
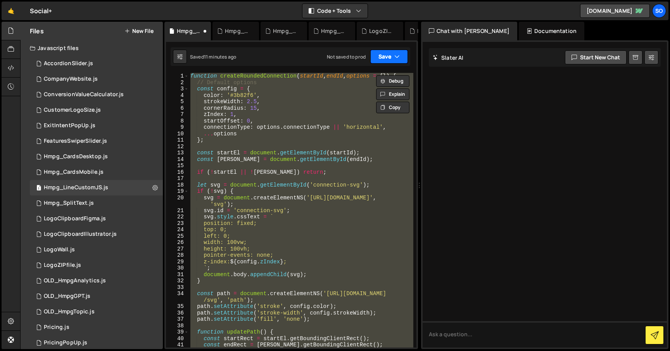
click at [385, 60] on button "Save" at bounding box center [389, 57] width 38 height 14
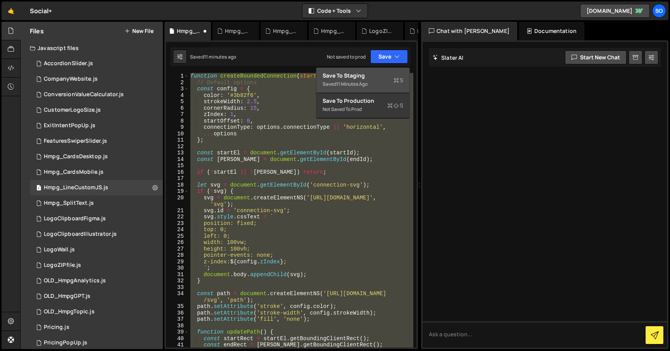
click at [360, 83] on div "11 minutes ago" at bounding box center [351, 84] width 31 height 7
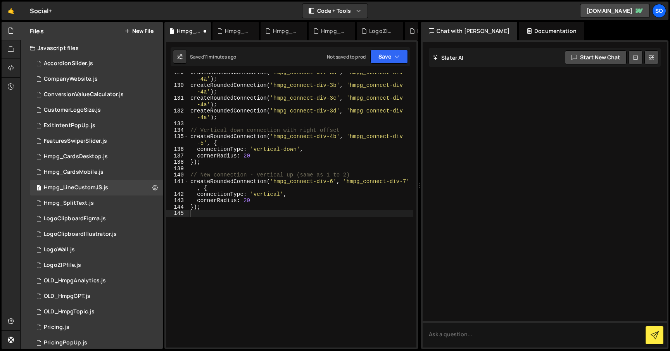
scroll to position [886, 0]
click at [385, 60] on button "Save" at bounding box center [389, 57] width 38 height 14
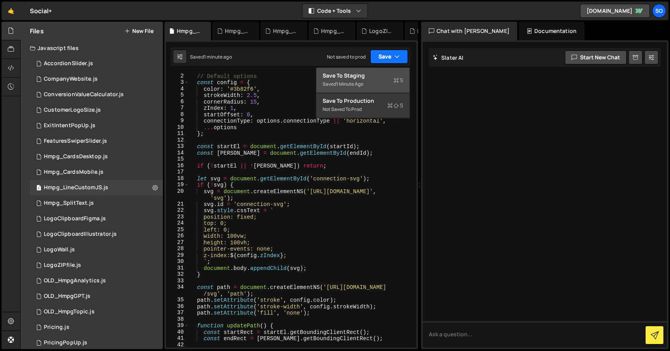
scroll to position [0, 0]
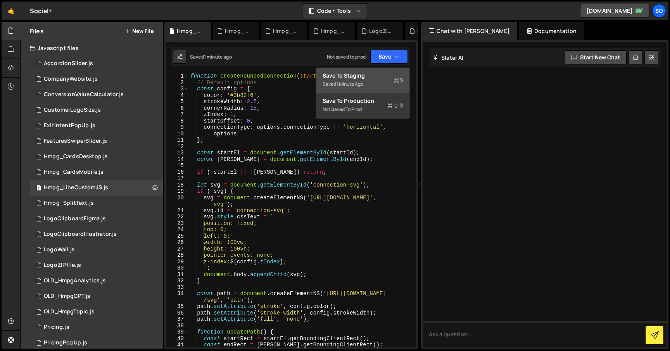
click at [232, 113] on div "function createRoundedConnection ( startId , endId , options = { }) { // Defaul…" at bounding box center [301, 216] width 224 height 287
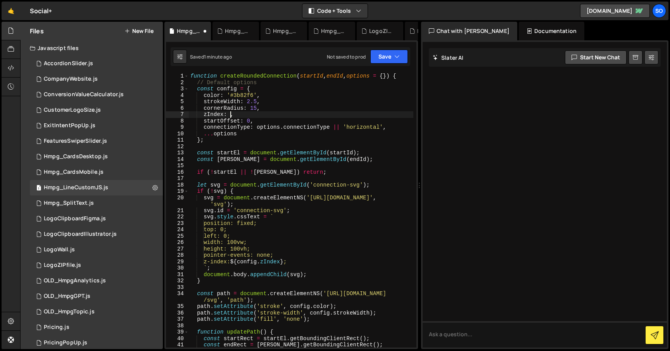
scroll to position [0, 3]
click at [396, 52] on button "Save" at bounding box center [389, 57] width 38 height 14
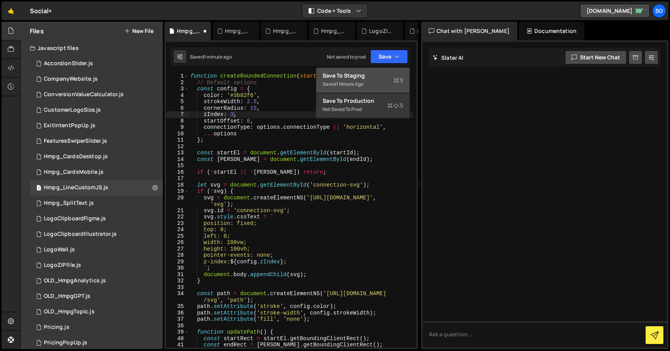
click at [358, 79] on div "Save to Staging S" at bounding box center [362, 76] width 81 height 8
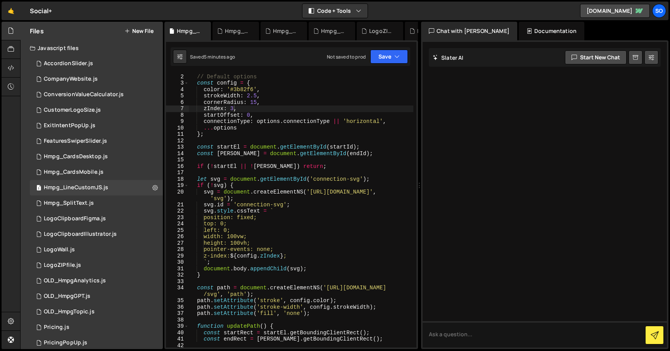
scroll to position [0, 0]
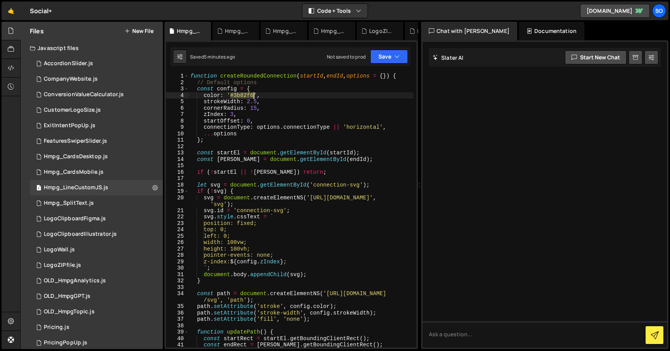
drag, startPoint x: 231, startPoint y: 93, endPoint x: 253, endPoint y: 93, distance: 22.1
click at [253, 93] on div "function createRoundedConnection ( startId , endId , options = { }) { // Defaul…" at bounding box center [301, 216] width 224 height 287
paste textarea "41ec"
click at [274, 117] on div "function createRoundedConnection ( startId , endId , options = { }) { // Defaul…" at bounding box center [301, 216] width 224 height 287
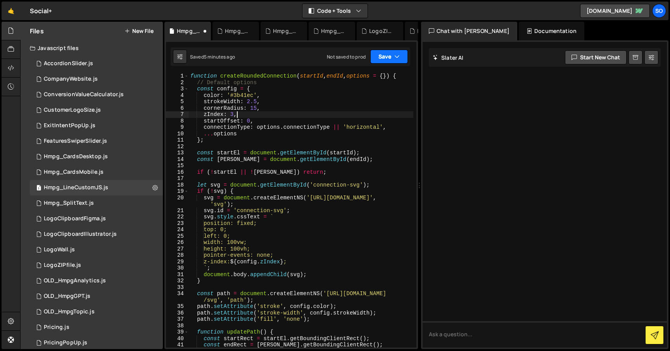
click at [409, 52] on div "Saved 5 minutes ago Not saved to prod Upgrade to Edit Save Save to Staging S Sa…" at bounding box center [290, 56] width 239 height 19
click at [400, 53] on button "Save" at bounding box center [389, 57] width 38 height 14
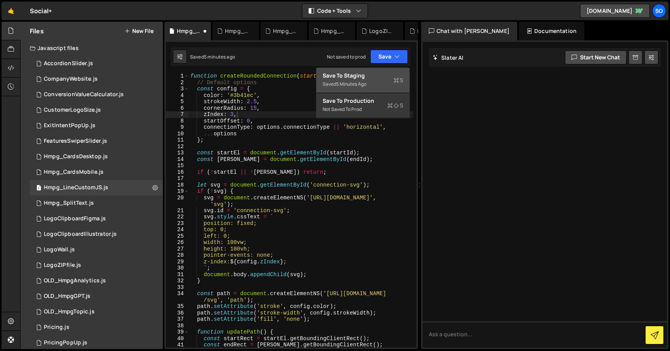
click at [370, 76] on div "Save to Staging S" at bounding box center [362, 76] width 81 height 8
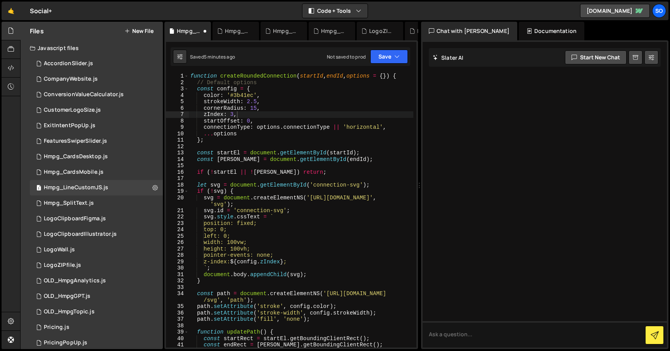
click at [286, 111] on div "function createRoundedConnection ( startId , endId , options = { }) { // Defaul…" at bounding box center [301, 216] width 224 height 287
click at [270, 139] on div "function createRoundedConnection ( startId , endId , options = { }) { // Defaul…" at bounding box center [301, 216] width 224 height 287
drag, startPoint x: 263, startPoint y: 81, endPoint x: 181, endPoint y: 81, distance: 82.2
click at [179, 82] on div "}; 1 2 3 4 5 6 7 8 9 10 11 12 13 14 15 16 17 18 19 20 21 22 23 24 25 26 27 28 2…" at bounding box center [291, 210] width 250 height 274
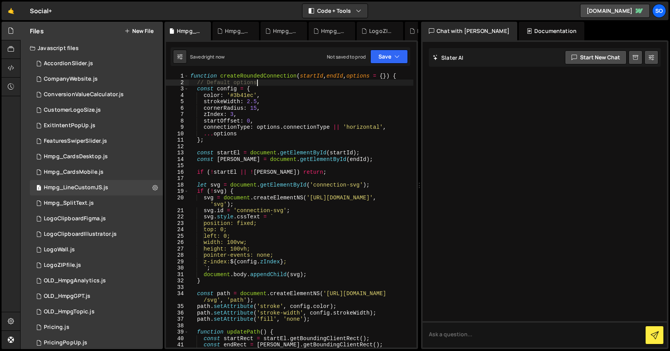
type textarea "// Default options"
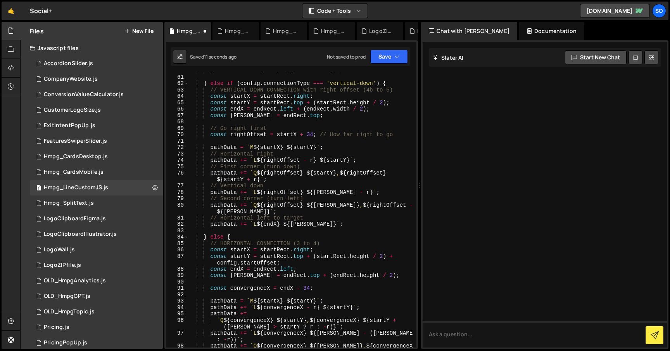
scroll to position [403, 0]
click at [311, 133] on div "} else if ( config . connectionType === 'vertical-down' ) { // VERTICAL DOWN CO…" at bounding box center [301, 220] width 224 height 294
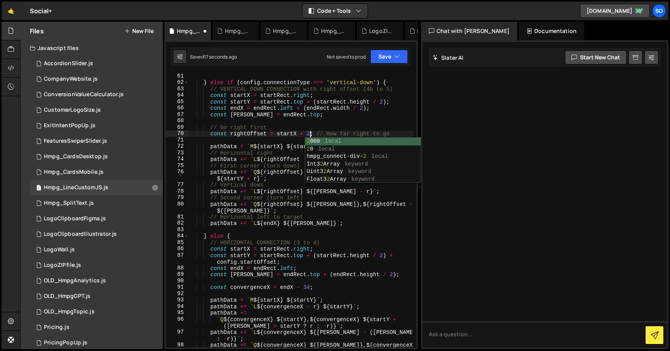
scroll to position [0, 9]
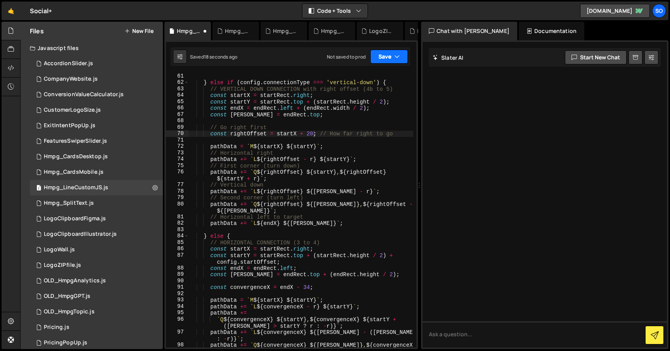
click at [390, 57] on button "Save" at bounding box center [389, 57] width 38 height 14
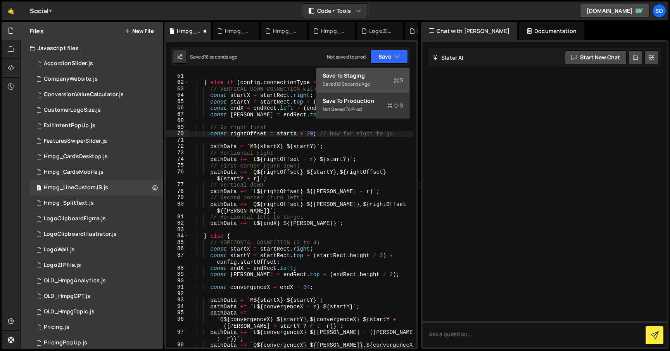
click at [370, 78] on div "Save to Staging S" at bounding box center [362, 76] width 81 height 8
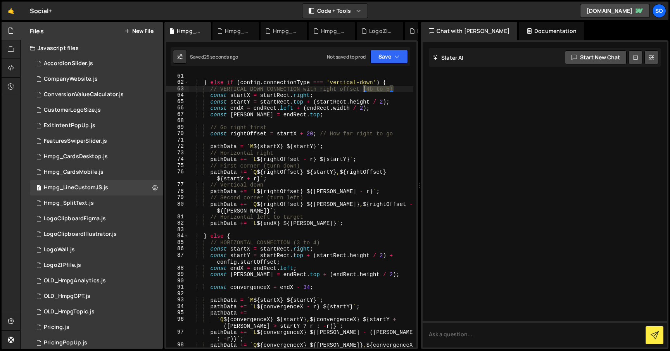
drag, startPoint x: 399, startPoint y: 88, endPoint x: 363, endPoint y: 89, distance: 35.3
click at [363, 89] on div "} else if ( config . connectionType === 'vertical-down' ) { // VERTICAL DOWN CO…" at bounding box center [301, 220] width 224 height 294
click at [305, 125] on div "} else if ( config . connectionType === 'vertical-down' ) { // VERTICAL DOWN CO…" at bounding box center [301, 220] width 224 height 294
click at [308, 154] on div "} else if ( config . connectionType === 'vertical-down' ) { // VERTICAL DOWN CO…" at bounding box center [301, 220] width 224 height 294
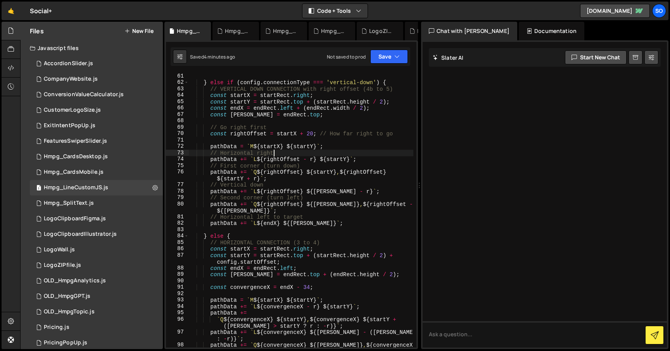
scroll to position [0, 0]
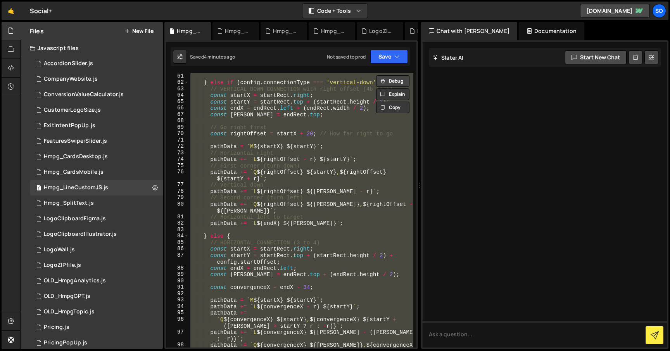
paste textarea
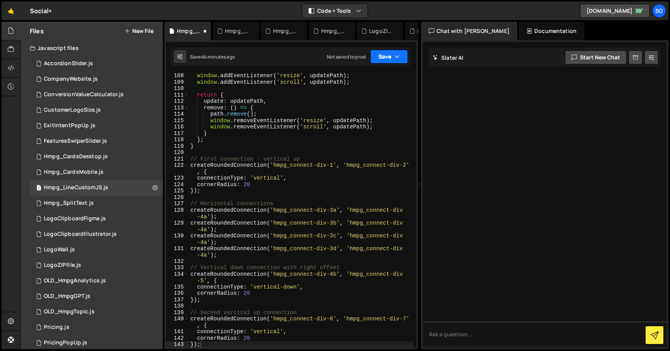
click at [386, 57] on button "Save" at bounding box center [389, 57] width 38 height 14
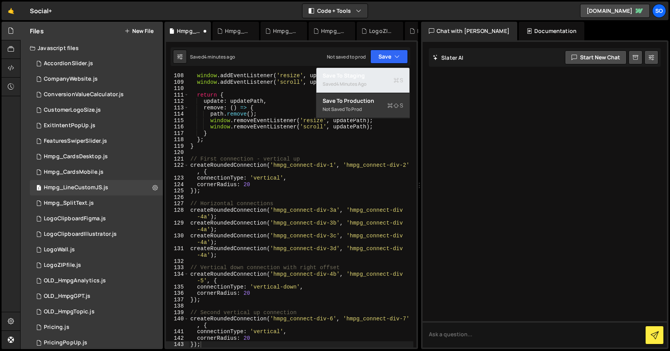
click at [346, 83] on div "4 minutes ago" at bounding box center [351, 84] width 30 height 7
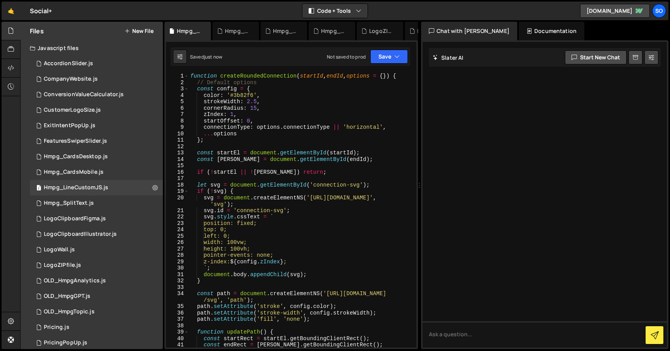
scroll to position [0, 0]
click at [323, 129] on div "function createRoundedConnection ( startId , endId , options = { }) { // Defaul…" at bounding box center [301, 216] width 224 height 287
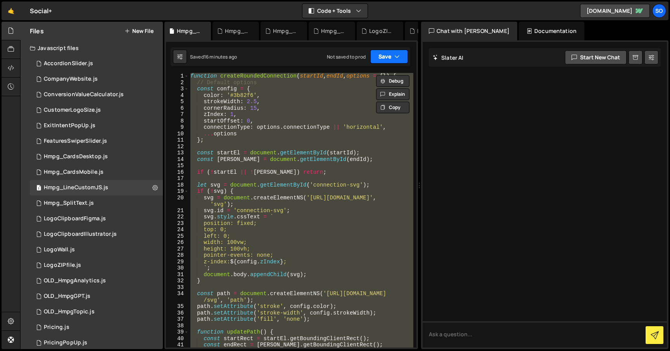
paste textarea
type textarea "});"
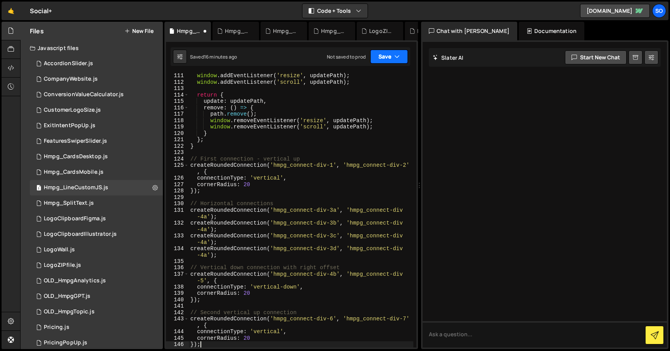
scroll to position [780, 0]
click at [384, 57] on button "Save" at bounding box center [389, 57] width 38 height 14
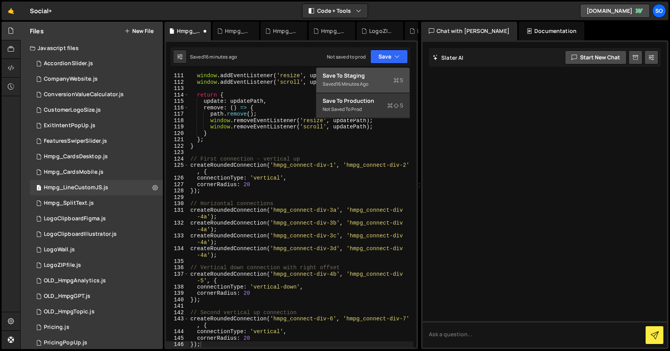
click at [355, 77] on div "Save to Staging S" at bounding box center [362, 76] width 81 height 8
